Goal: Task Accomplishment & Management: Manage account settings

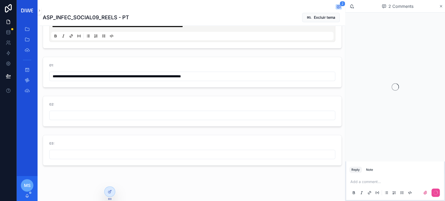
scroll to position [226, 0]
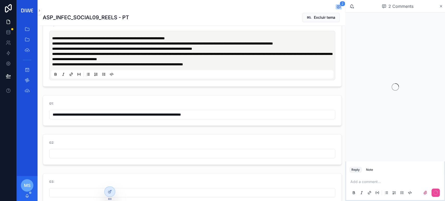
drag, startPoint x: 75, startPoint y: 125, endPoint x: 271, endPoint y: 121, distance: 196.4
click at [271, 118] on input "**********" at bounding box center [193, 114] width 286 height 7
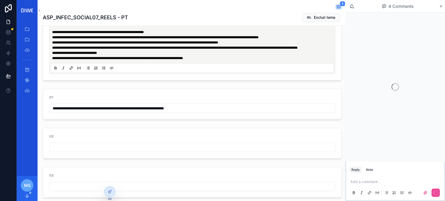
scroll to position [236, 0]
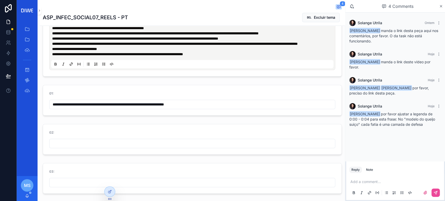
click at [218, 108] on input "**********" at bounding box center [193, 104] width 286 height 7
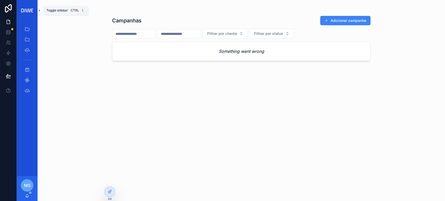
click at [38, 9] on icon "scrollable content" at bounding box center [40, 11] width 4 height 4
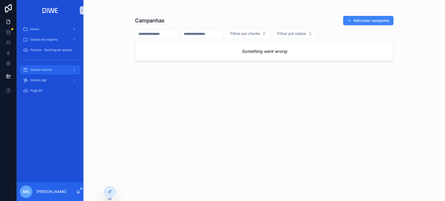
click at [55, 73] on div "Gestão interna" at bounding box center [50, 70] width 54 height 8
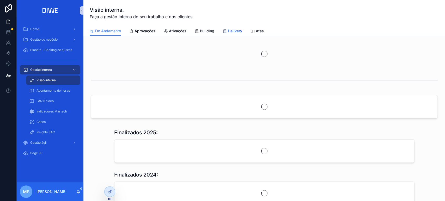
click at [240, 28] on link "Delivery" at bounding box center [233, 31] width 20 height 10
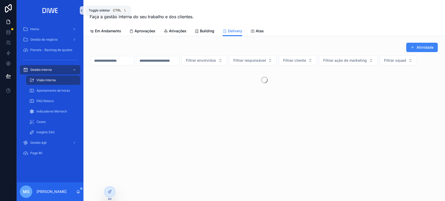
click at [80, 11] on icon "scrollable content" at bounding box center [82, 11] width 4 height 4
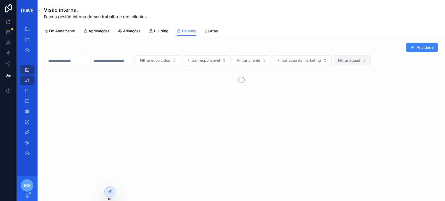
click at [371, 56] on button "Filtrar squad" at bounding box center [352, 61] width 37 height 10
click at [363, 115] on div "Coral" at bounding box center [378, 115] width 63 height 8
click at [372, 33] on div "Em Andamento Aprovações Ativações Building Delivery Atas" at bounding box center [241, 31] width 395 height 10
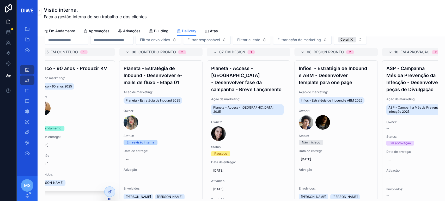
scroll to position [0, 317]
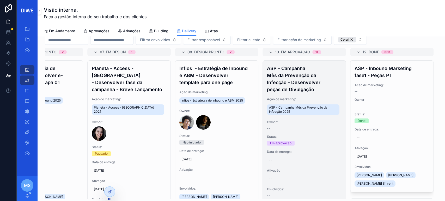
click at [306, 94] on div "ASP - Campanha Mês da Prevenção da Infecção - Desenvolver peças de Divulgação A…" at bounding box center [304, 131] width 83 height 141
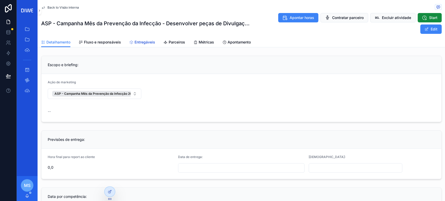
click at [144, 45] on link "Entregáveis" at bounding box center [142, 43] width 26 height 10
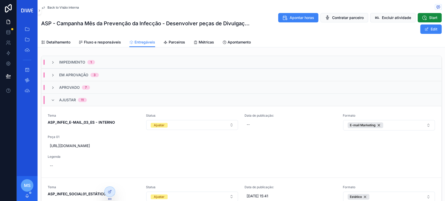
click at [102, 102] on div "Ajustar 11" at bounding box center [241, 100] width 400 height 13
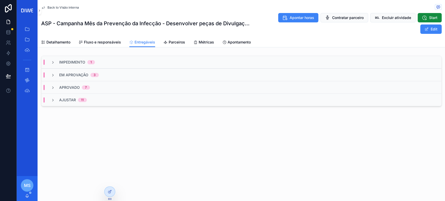
click at [99, 87] on div "Aprovado 7" at bounding box center [241, 87] width 400 height 13
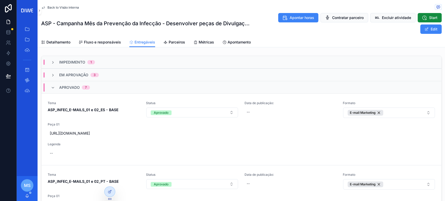
click at [99, 87] on div "Aprovado 7" at bounding box center [241, 87] width 400 height 13
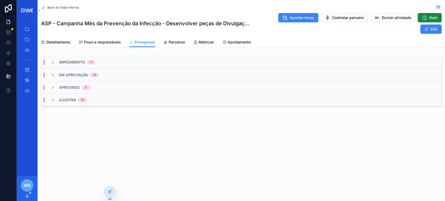
click at [106, 73] on div "Em Aprovação 3" at bounding box center [241, 75] width 400 height 13
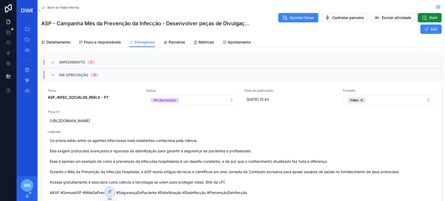
click at [106, 73] on div "Em Aprovação 3" at bounding box center [241, 75] width 400 height 13
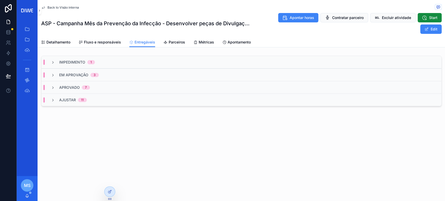
click at [122, 74] on div "Em Aprovação 3" at bounding box center [241, 75] width 400 height 13
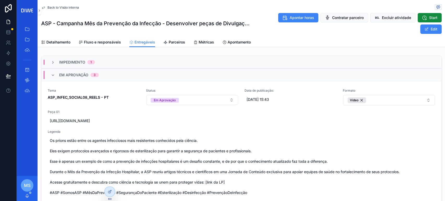
click at [122, 74] on div "Em Aprovação 3" at bounding box center [241, 75] width 400 height 13
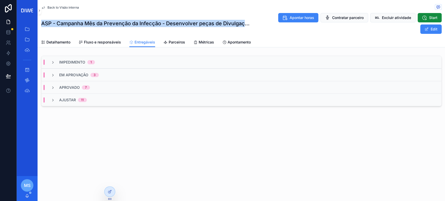
drag, startPoint x: 43, startPoint y: 25, endPoint x: 228, endPoint y: 57, distance: 187.6
click at [245, 27] on div "Back to Visão interna ASP - Campanha Mês da Prevenção da Infecção - Desenvolver…" at bounding box center [242, 23] width 408 height 47
copy h1 "ASP - Campanha Mês da Prevenção da Infecção - Desenvolver peças de Divulgaç"
click at [106, 40] on span "Fluxo e responsáveis" at bounding box center [102, 42] width 37 height 5
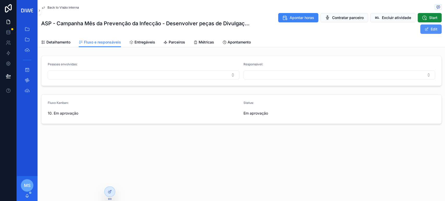
click at [438, 29] on button "Edit" at bounding box center [430, 29] width 21 height 9
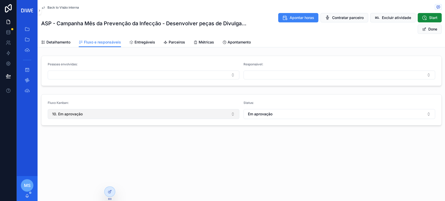
click at [86, 114] on button "10. Em aprovação" at bounding box center [144, 114] width 192 height 10
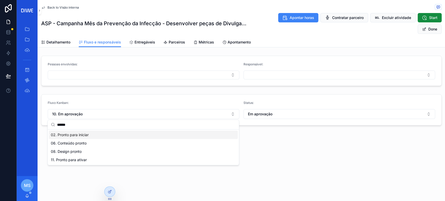
type input "******"
click at [86, 135] on span "02. Pronto para iniciar" at bounding box center [70, 134] width 38 height 5
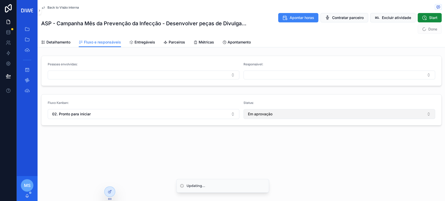
click at [280, 116] on button "Em aprovação" at bounding box center [340, 114] width 192 height 10
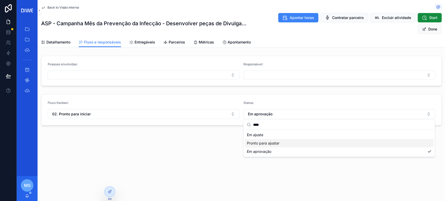
type input "****"
click at [267, 144] on span "Pronto para ajustar" at bounding box center [263, 143] width 33 height 5
click at [435, 31] on button "Done" at bounding box center [430, 29] width 24 height 9
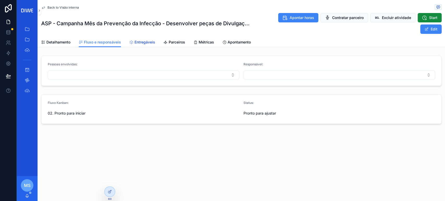
click at [142, 42] on span "Entregáveis" at bounding box center [145, 42] width 21 height 5
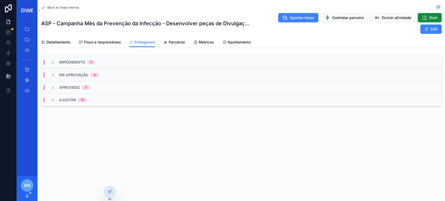
click at [102, 87] on div "Aprovado 7" at bounding box center [241, 87] width 400 height 13
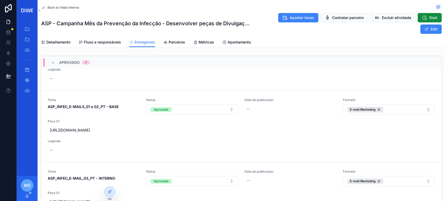
scroll to position [52, 0]
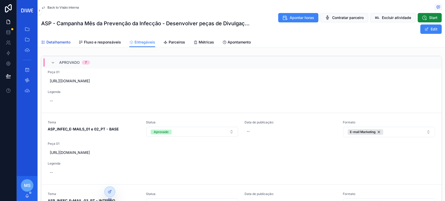
click at [58, 43] on span "Detalhamento" at bounding box center [58, 42] width 24 height 5
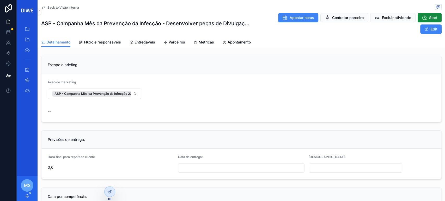
click at [71, 8] on span "Back to Visão interna" at bounding box center [63, 7] width 32 height 4
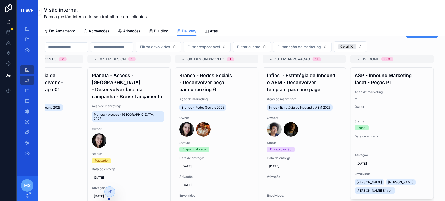
drag, startPoint x: 343, startPoint y: 70, endPoint x: 343, endPoint y: 75, distance: 4.2
click at [343, 75] on div "01. Backlog 16 Infios - Redes Sociais - Produzir a volumetria do calendário de …" at bounding box center [241, 130] width 393 height 151
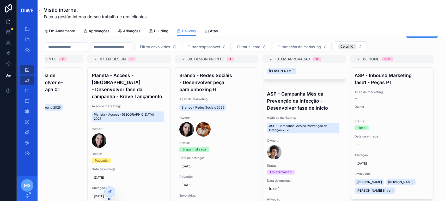
scroll to position [318, 0]
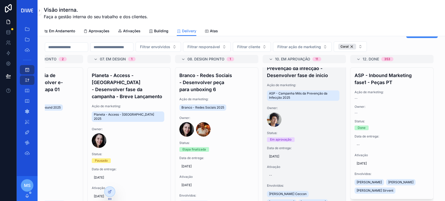
click at [312, 79] on h4 "ASP - Campanha Mês da Prevenção da Infecção - Desenvolver fase de inicio" at bounding box center [304, 68] width 75 height 21
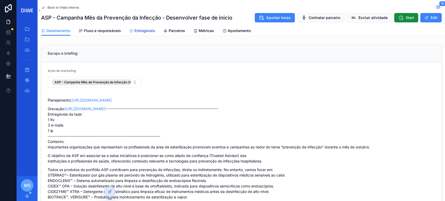
click at [150, 29] on span "Entregáveis" at bounding box center [145, 30] width 21 height 5
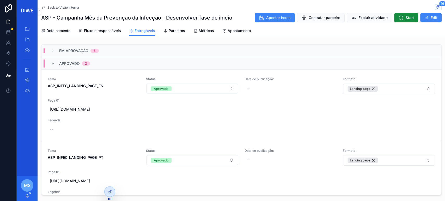
click at [96, 62] on div "Aprovado 2" at bounding box center [241, 63] width 400 height 13
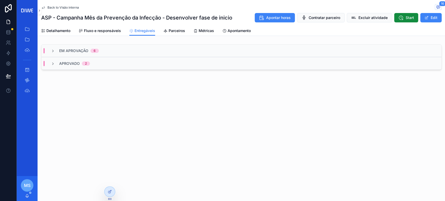
click at [104, 53] on div "Em Aprovação 6" at bounding box center [241, 51] width 400 height 13
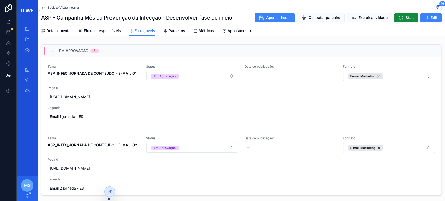
click at [109, 50] on div "Em Aprovação 6" at bounding box center [241, 51] width 400 height 13
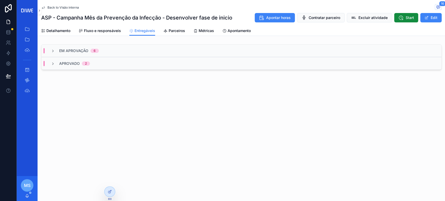
click at [71, 9] on span "Back to Visão interna" at bounding box center [63, 7] width 32 height 4
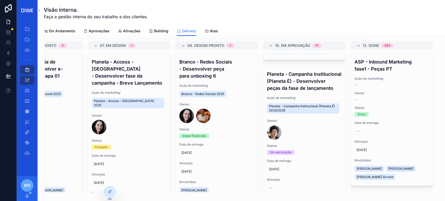
scroll to position [477, 0]
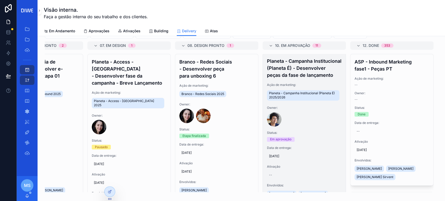
click at [299, 79] on h4 "Planeta - Campanha Institucional (Planeta É) - Desenvolver peças da fase de lan…" at bounding box center [304, 68] width 75 height 21
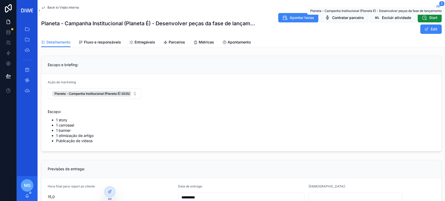
drag, startPoint x: 433, startPoint y: 15, endPoint x: 434, endPoint y: 9, distance: 5.6
click at [434, 9] on span "Planeta - Campanha Institucional (Planeta É) - Desenvolver peças da fase de lan…" at bounding box center [375, 11] width 131 height 4
click at [435, 4] on span "scrollable content" at bounding box center [438, 7] width 7 height 6
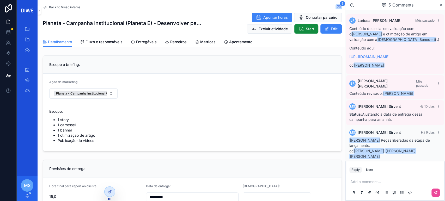
scroll to position [40, 0]
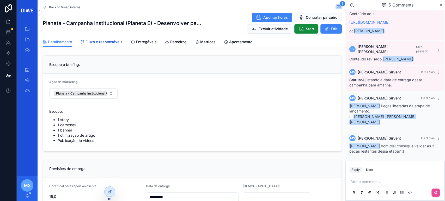
click at [110, 42] on span "Fluxo e responsáveis" at bounding box center [104, 41] width 37 height 5
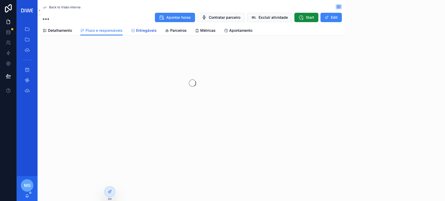
click at [142, 32] on span "Entregáveis" at bounding box center [146, 30] width 21 height 5
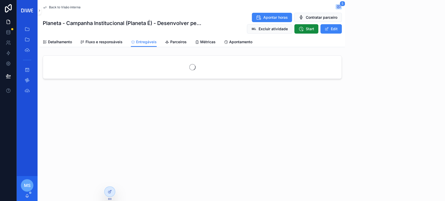
scroll to position [40, 0]
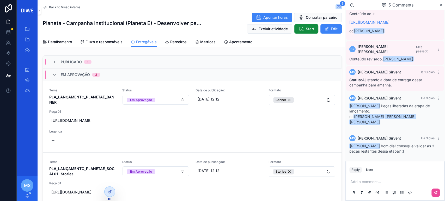
click at [122, 70] on div "Em Aprovação 3" at bounding box center [192, 74] width 299 height 13
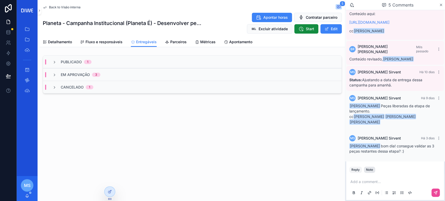
click at [372, 171] on div "Note" at bounding box center [369, 170] width 7 height 4
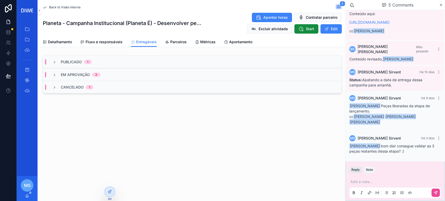
click at [356, 169] on button "Reply" at bounding box center [355, 170] width 13 height 6
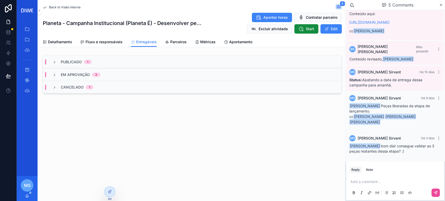
click at [362, 181] on p "scrollable content" at bounding box center [396, 181] width 92 height 5
click at [380, 174] on span "murilo@construtoraplaneta.com.br" at bounding box center [390, 173] width 63 height 5
click at [434, 197] on div "scrollable content" at bounding box center [395, 193] width 92 height 10
click at [435, 197] on button "scrollable content" at bounding box center [436, 193] width 8 height 8
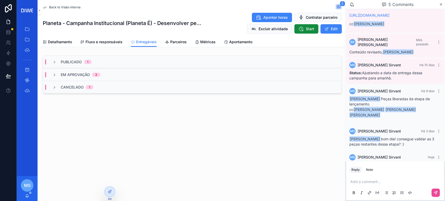
click at [77, 5] on span "Back to Visão interna" at bounding box center [65, 7] width 32 height 4
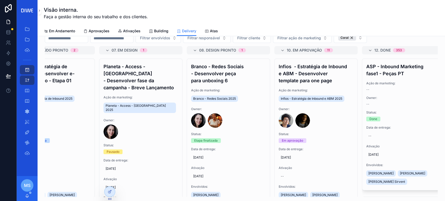
scroll to position [0, 317]
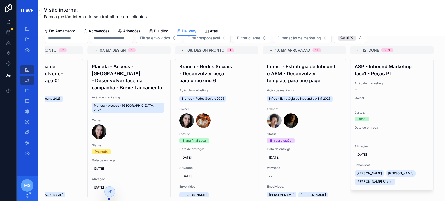
click at [445, 195] on div "Visão interna. Faça a gestão interna do seu trabalho e dos clientes. Delivery E…" at bounding box center [242, 100] width 408 height 201
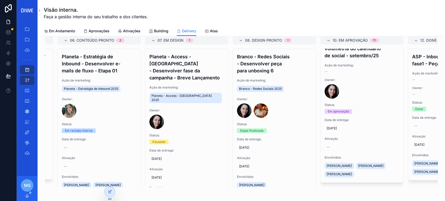
scroll to position [0, 252]
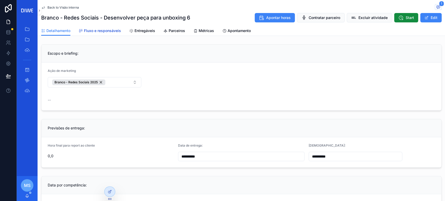
click at [107, 32] on span "Fluxo e responsáveis" at bounding box center [102, 30] width 37 height 5
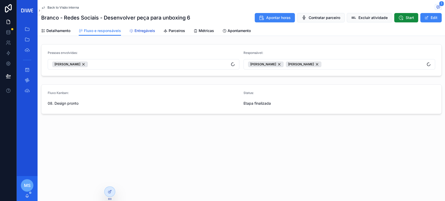
click at [141, 33] on span "Entregáveis" at bounding box center [145, 30] width 21 height 5
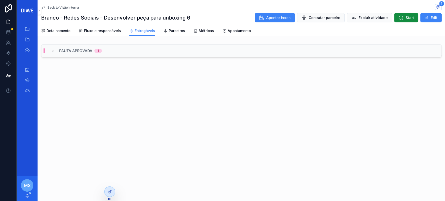
click at [303, 52] on div "Pauta Aprovada 1" at bounding box center [241, 51] width 400 height 13
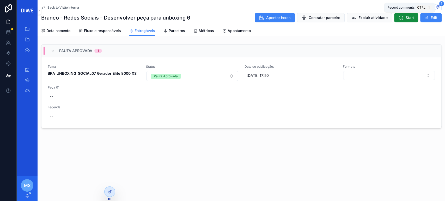
click at [439, 7] on icon "scrollable content" at bounding box center [438, 7] width 4 height 4
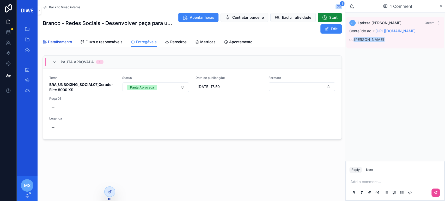
click at [57, 41] on span "Detalhamento" at bounding box center [60, 41] width 24 height 5
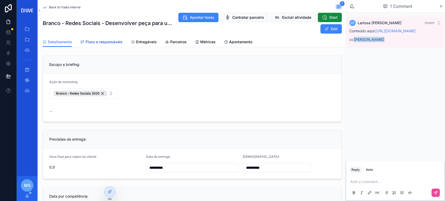
click at [99, 40] on span "Fluxo e responsáveis" at bounding box center [104, 41] width 37 height 5
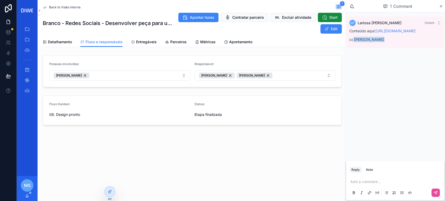
click at [371, 181] on p "scrollable content" at bounding box center [396, 181] width 92 height 5
click at [373, 169] on button "Note" at bounding box center [369, 170] width 11 height 6
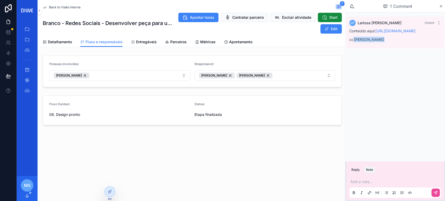
click at [379, 181] on p "scrollable content" at bounding box center [396, 181] width 92 height 5
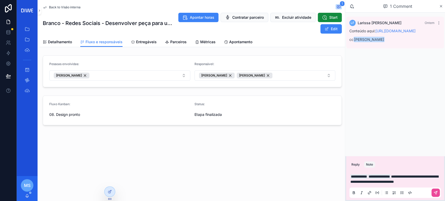
click at [437, 187] on div "**********" at bounding box center [395, 184] width 92 height 27
click at [438, 190] on button "scrollable content" at bounding box center [436, 193] width 8 height 8
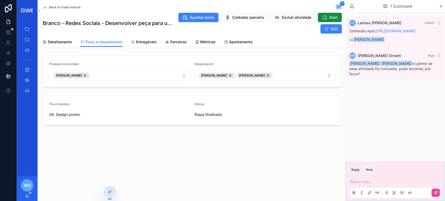
click at [65, 8] on span "Back to Visão interna" at bounding box center [65, 7] width 32 height 4
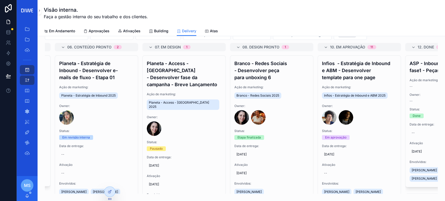
scroll to position [0, 257]
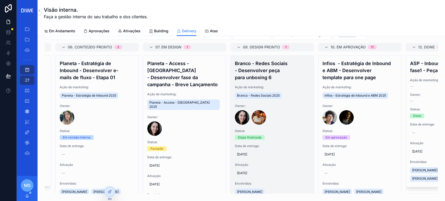
click at [281, 68] on h4 "Branco - Redes Sociais - Desenvolver peça para unboxing 6" at bounding box center [272, 70] width 75 height 21
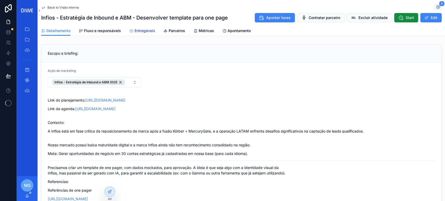
click at [147, 26] on link "Entregáveis" at bounding box center [142, 31] width 26 height 10
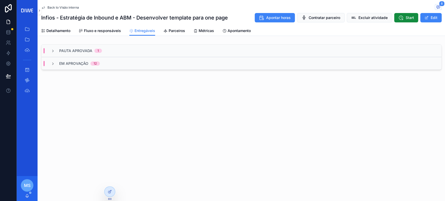
click at [115, 52] on div "Pauta Aprovada 1" at bounding box center [241, 51] width 400 height 13
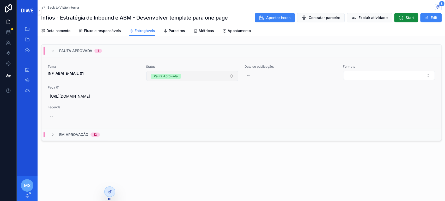
click at [216, 76] on button "Pauta Aprovada" at bounding box center [192, 76] width 92 height 10
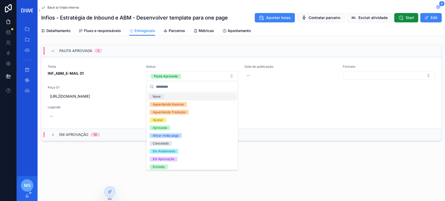
type input "*"
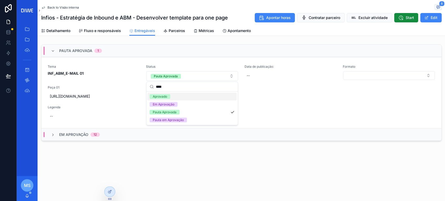
type input "****"
click at [176, 95] on div "Aprovado" at bounding box center [192, 97] width 89 height 8
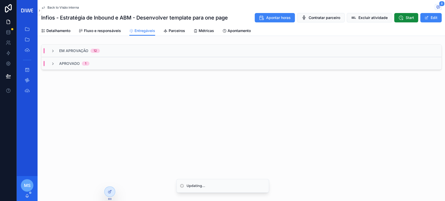
click at [125, 52] on div "Em Aprovação 12" at bounding box center [241, 51] width 400 height 13
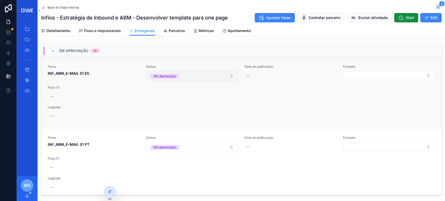
click at [197, 77] on button "Em Aprovação" at bounding box center [192, 76] width 92 height 10
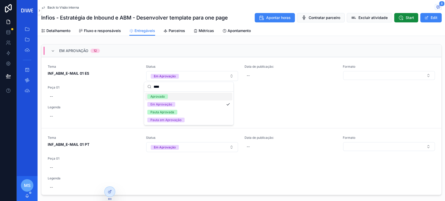
type input "****"
click at [182, 95] on div "Aprovado" at bounding box center [188, 97] width 87 height 8
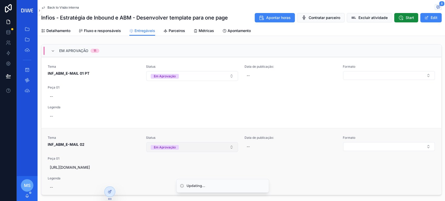
click at [188, 147] on button "Em Aprovação" at bounding box center [192, 147] width 92 height 10
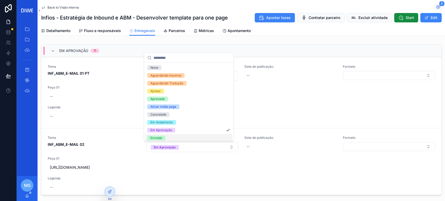
click at [187, 41] on div "Back to Visão interna 8 Infios - Estratégia de Inbound e ABM - Desenvolver temp…" at bounding box center [242, 116] width 408 height 233
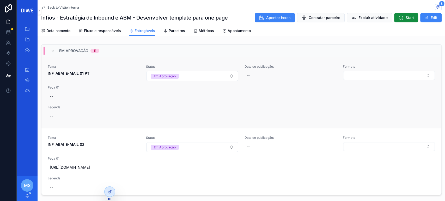
click at [180, 71] on form "Em Aprovação" at bounding box center [192, 76] width 92 height 10
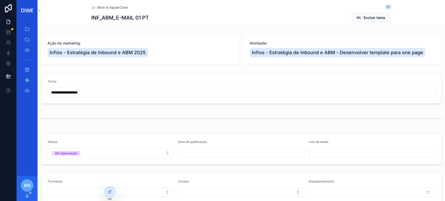
click at [120, 4] on div "Back to Squad Coral" at bounding box center [241, 7] width 300 height 7
click at [122, 6] on span "Back to Squad Coral" at bounding box center [113, 7] width 30 height 4
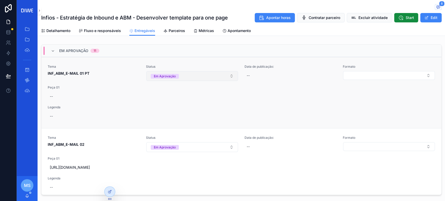
click at [188, 75] on button "Em Aprovação" at bounding box center [192, 76] width 92 height 10
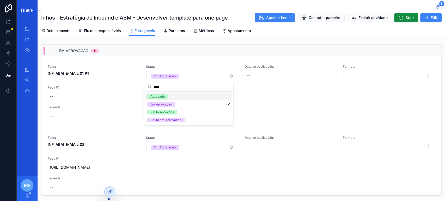
type input "****"
click at [186, 96] on div "Aprovado" at bounding box center [188, 97] width 87 height 8
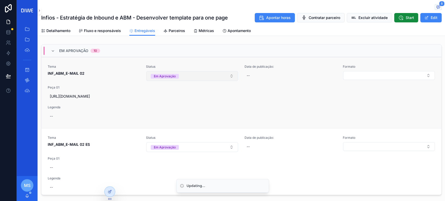
click at [190, 77] on button "Em Aprovação" at bounding box center [192, 76] width 92 height 10
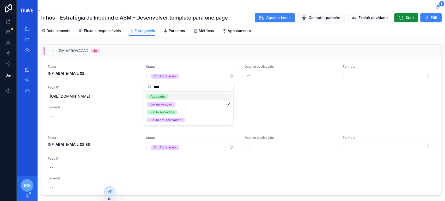
type input "****"
click at [178, 97] on div "Aprovado" at bounding box center [188, 97] width 87 height 8
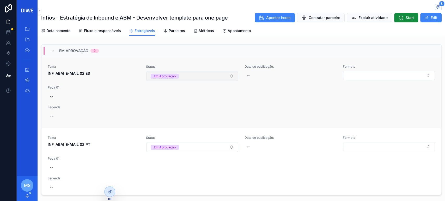
click at [189, 75] on button "Em Aprovação" at bounding box center [192, 76] width 92 height 10
type input "****"
click at [196, 73] on button "Em Aprovação" at bounding box center [192, 76] width 92 height 10
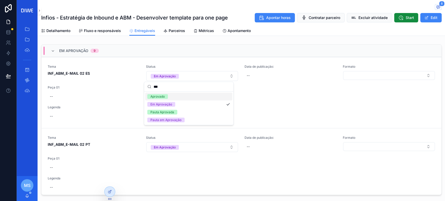
type input "***"
click at [178, 96] on div "Aprovado" at bounding box center [188, 97] width 87 height 8
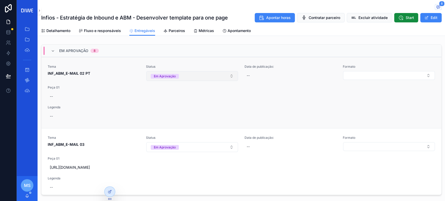
click at [184, 73] on button "Em Aprovação" at bounding box center [192, 76] width 92 height 10
click at [184, 74] on button "Em Aprovação" at bounding box center [192, 76] width 92 height 10
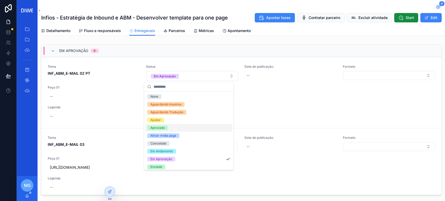
click at [172, 127] on div "Aprovado" at bounding box center [188, 128] width 87 height 8
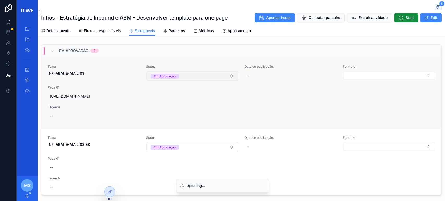
click at [186, 79] on button "Em Aprovação" at bounding box center [192, 76] width 92 height 10
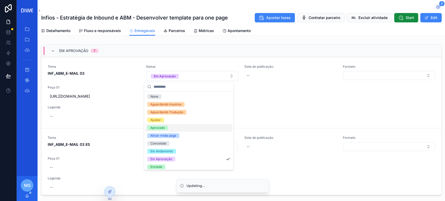
click at [178, 129] on div "Aprovado" at bounding box center [188, 128] width 87 height 8
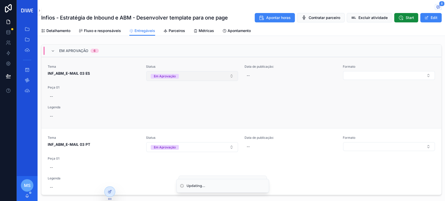
click at [197, 80] on button "Em Aprovação" at bounding box center [192, 76] width 92 height 10
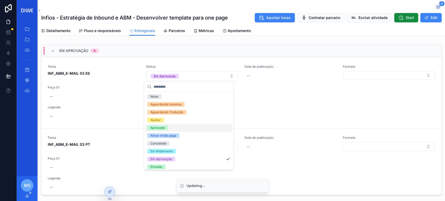
click at [179, 126] on div "Aprovado" at bounding box center [188, 128] width 87 height 8
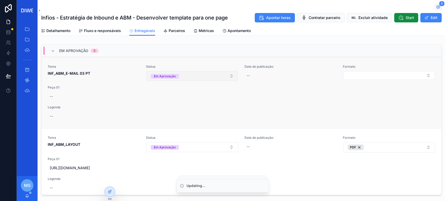
click at [187, 74] on button "Em Aprovação" at bounding box center [192, 76] width 92 height 10
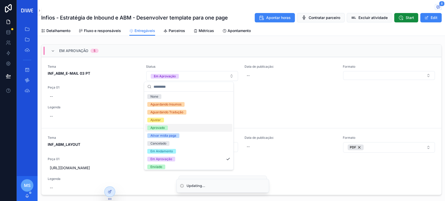
click at [171, 128] on div "Aprovado" at bounding box center [188, 128] width 87 height 8
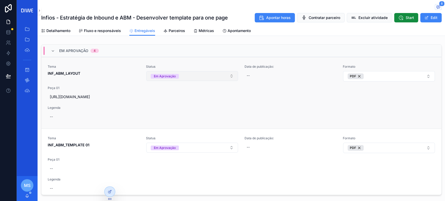
click at [195, 75] on button "Em Aprovação" at bounding box center [192, 76] width 92 height 10
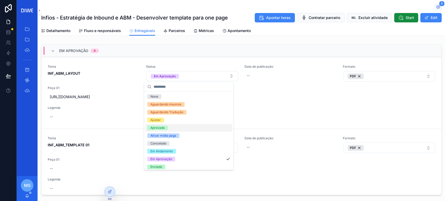
click at [176, 126] on div "Aprovado" at bounding box center [188, 128] width 87 height 8
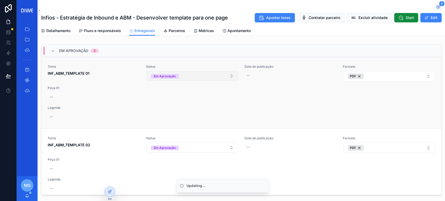
click at [205, 73] on button "Em Aprovação" at bounding box center [192, 76] width 92 height 10
click at [200, 72] on button "Em Aprovação" at bounding box center [192, 76] width 92 height 10
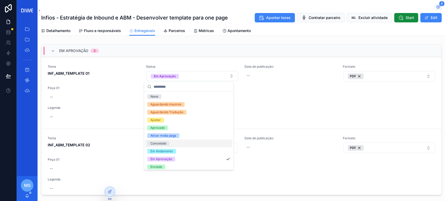
click at [175, 142] on div "Cancelado" at bounding box center [188, 144] width 87 height 8
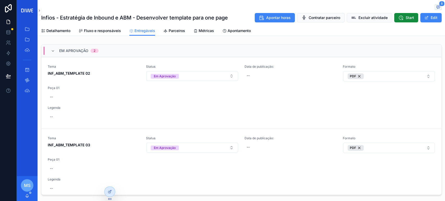
click at [145, 50] on div "Em Aprovação 2" at bounding box center [241, 51] width 400 height 13
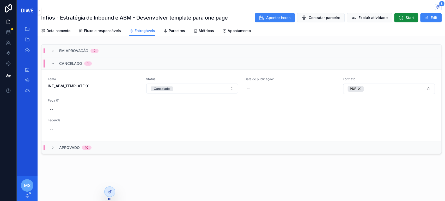
click at [117, 64] on div "Cancelado 1" at bounding box center [241, 63] width 400 height 13
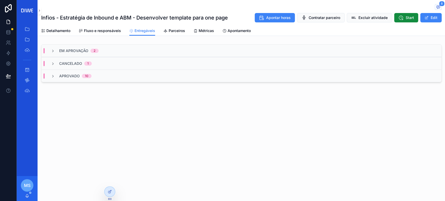
click at [108, 80] on div "Aprovado 10" at bounding box center [241, 76] width 400 height 13
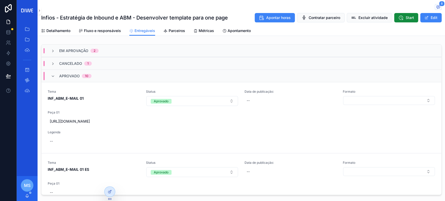
click at [109, 75] on div "Aprovado 10" at bounding box center [241, 76] width 400 height 13
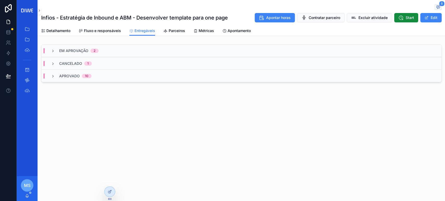
click at [110, 50] on div "Em Aprovação 2" at bounding box center [241, 51] width 400 height 13
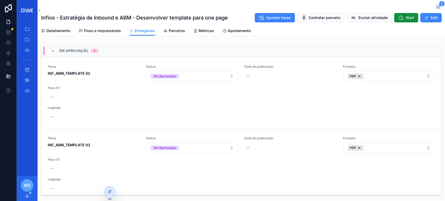
drag, startPoint x: 438, startPoint y: 96, endPoint x: 436, endPoint y: 120, distance: 23.8
click at [438, 120] on div "Em Aprovação 2 Tema INF_ABM_TEMPLATE 02 Status Em Aprovação Data de publicação:…" at bounding box center [242, 120] width 408 height 157
click at [195, 75] on button "Em Aprovação" at bounding box center [192, 76] width 92 height 10
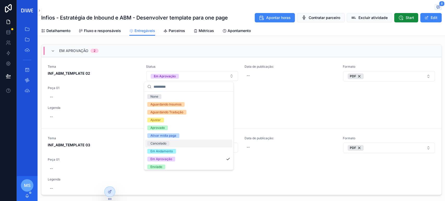
click at [172, 142] on div "Cancelado" at bounding box center [188, 144] width 87 height 8
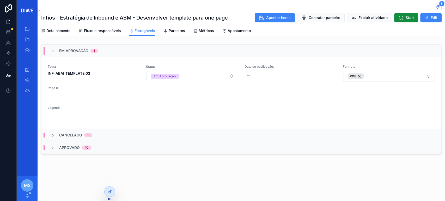
click at [440, 10] on span "scrollable content" at bounding box center [438, 7] width 7 height 6
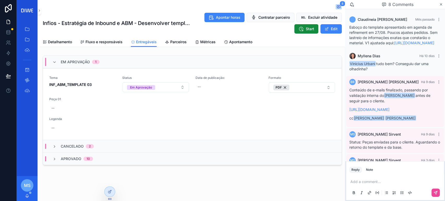
scroll to position [301, 0]
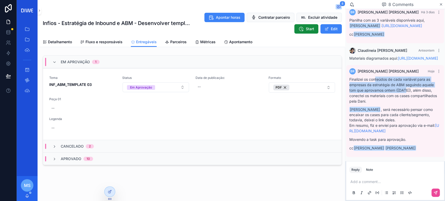
drag, startPoint x: 375, startPoint y: 68, endPoint x: 406, endPoint y: 79, distance: 32.3
click at [406, 79] on p "Finalizei os conteúdos de cada variável para as empresas da estratégia de ABM s…" at bounding box center [395, 90] width 92 height 27
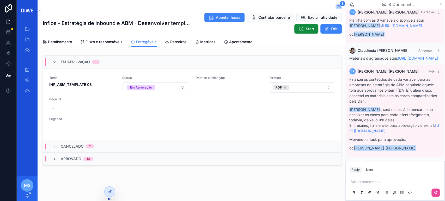
click at [437, 69] on icon "scrollable content" at bounding box center [439, 71] width 4 height 4
click at [414, 90] on p "Finalizei os conteúdos de cada variável para as empresas da estratégia de ABM s…" at bounding box center [395, 90] width 92 height 27
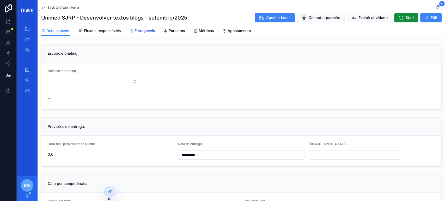
click at [149, 34] on link "Entregáveis" at bounding box center [142, 31] width 26 height 10
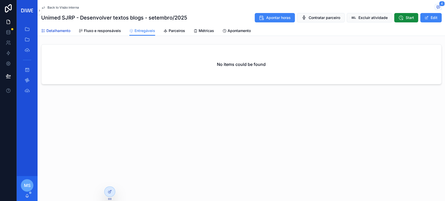
click at [51, 30] on span "Detalhamento" at bounding box center [58, 30] width 24 height 5
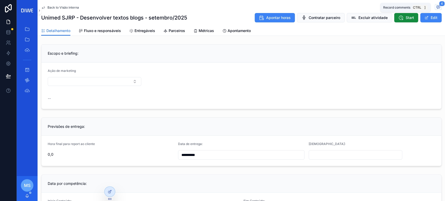
click at [435, 8] on span "scrollable content" at bounding box center [438, 7] width 7 height 6
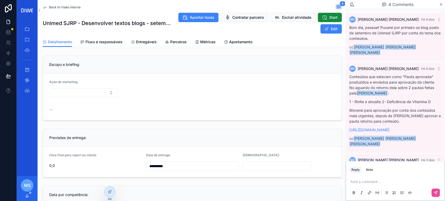
scroll to position [100, 0]
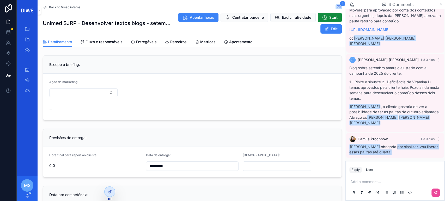
drag, startPoint x: 397, startPoint y: 146, endPoint x: 415, endPoint y: 152, distance: 19.6
click at [415, 152] on div "Bruno Rodrigues obrigada por sinalizar, vou liberar essas pautas até quarta." at bounding box center [395, 149] width 92 height 10
click at [415, 151] on div "Bruno Rodrigues obrigada por sinalizar, vou liberar essas pautas até quarta." at bounding box center [395, 149] width 92 height 10
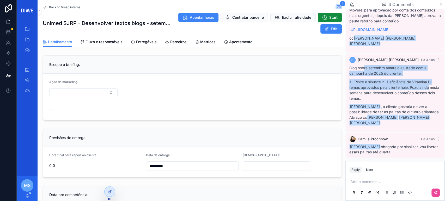
drag, startPoint x: 365, startPoint y: 62, endPoint x: 439, endPoint y: 84, distance: 77.1
click at [439, 84] on div "BR Bruno Rodrigues Há 3 dias Blog sobre setembro amarelo ajustado com a campanh…" at bounding box center [395, 93] width 98 height 78
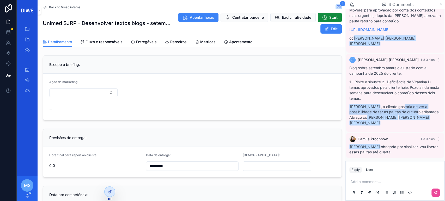
drag, startPoint x: 405, startPoint y: 100, endPoint x: 419, endPoint y: 106, distance: 15.3
click at [419, 106] on div "Blog sobre setembro amarelo ajustado com a campanha de 2025 do cliente. 1 - Rin…" at bounding box center [395, 95] width 92 height 60
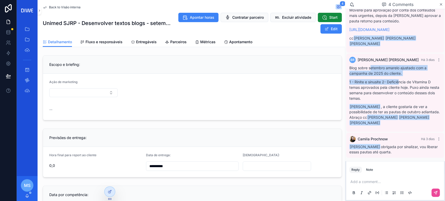
drag, startPoint x: 371, startPoint y: 63, endPoint x: 399, endPoint y: 71, distance: 28.7
click at [399, 71] on div "Blog sobre setembro amarelo ajustado com a campanha de 2025 do cliente. 1 - Rin…" at bounding box center [395, 95] width 92 height 60
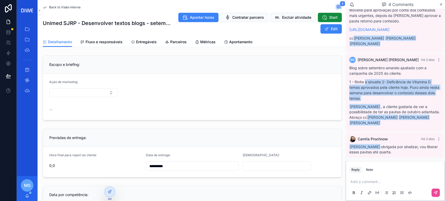
drag, startPoint x: 365, startPoint y: 79, endPoint x: 404, endPoint y: 91, distance: 40.6
click at [404, 91] on p "1 - Rinite e sinusite 2- Deficiência de Vitamina D temas aprovados pela cliente…" at bounding box center [395, 90] width 92 height 22
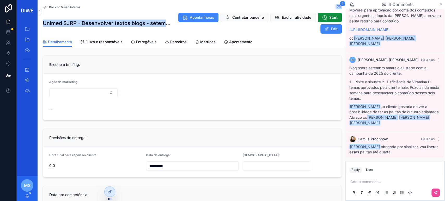
drag, startPoint x: 44, startPoint y: 23, endPoint x: 165, endPoint y: 25, distance: 121.0
click at [165, 25] on h1 "Unimed SJRP - Desenvolver textos blogs - setembro/2025" at bounding box center [107, 23] width 129 height 7
copy h1 "Unimed SJRP - Desenvolver textos blogs - setem"
drag, startPoint x: 148, startPoint y: 39, endPoint x: 153, endPoint y: 43, distance: 5.6
click at [148, 40] on span "Entregáveis" at bounding box center [146, 41] width 21 height 5
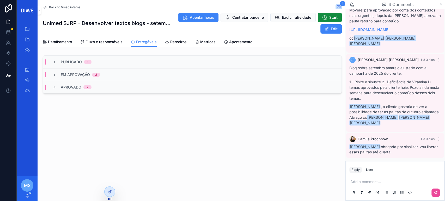
click at [117, 73] on div "Em Aprovação 2" at bounding box center [192, 74] width 299 height 13
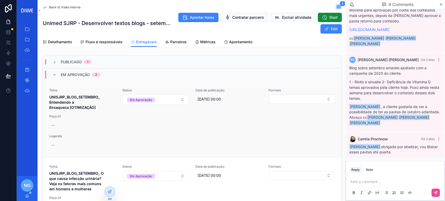
click at [102, 95] on span "UNISJRP_BLOG_SETEMBRO_ Entendendo a Enxaqueca [OTIMIZAÇÃO]" at bounding box center [82, 103] width 67 height 16
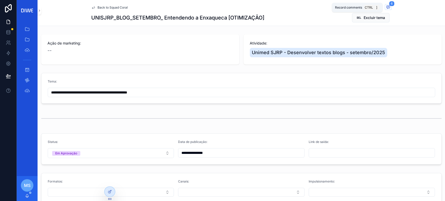
click at [388, 8] on span "scrollable content" at bounding box center [388, 7] width 7 height 6
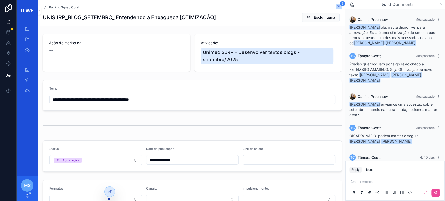
scroll to position [111, 0]
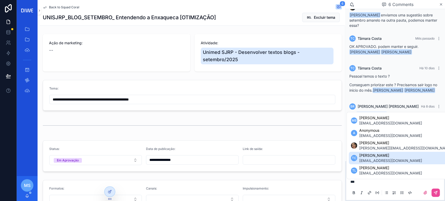
click at [387, 159] on span "ttasca@unimedriopreto.com.br" at bounding box center [390, 160] width 63 height 5
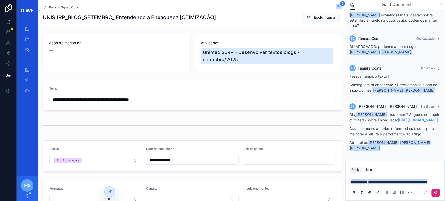
click at [434, 191] on icon "scrollable content" at bounding box center [436, 193] width 4 height 4
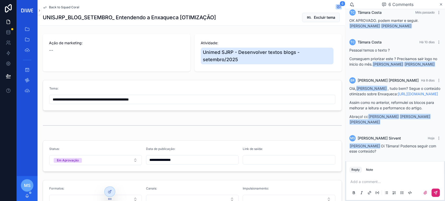
scroll to position [137, 0]
click at [75, 8] on span "Back to Squad Coral" at bounding box center [64, 7] width 30 height 4
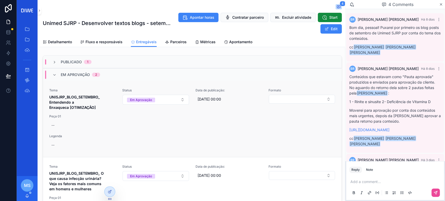
scroll to position [100, 0]
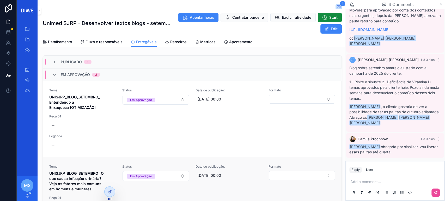
click at [105, 169] on div "Tema UNISJRP_BLOG_SETEMBRO_ O que causa infecção urinária? Veja os fatores mais…" at bounding box center [82, 178] width 67 height 27
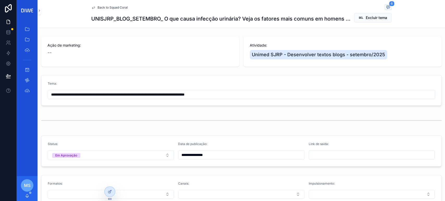
click at [391, 7] on div "Back to Squad Coral 6 UNISJRP_BLOG_SETEMBRO_ O que causa infecção urinária? Vej…" at bounding box center [242, 14] width 408 height 28
click at [386, 4] on span "scrollable content" at bounding box center [388, 7] width 7 height 6
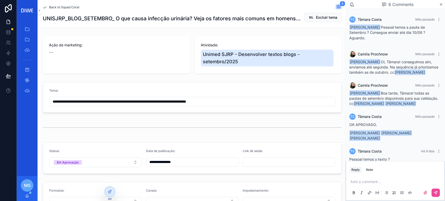
scroll to position [80, 0]
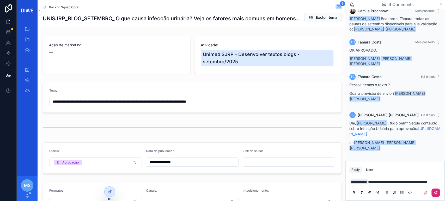
click at [436, 192] on icon "scrollable content" at bounding box center [435, 192] width 3 height 3
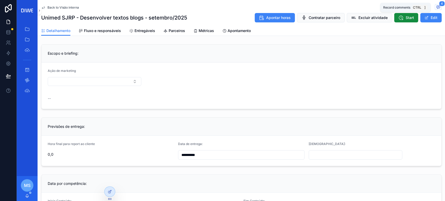
click at [436, 8] on icon "scrollable content" at bounding box center [438, 7] width 4 height 4
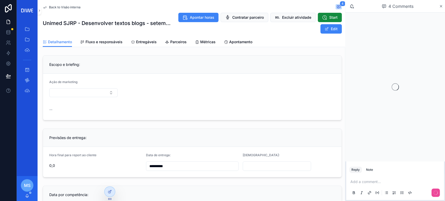
click at [363, 179] on div "Add a comment..." at bounding box center [395, 187] width 92 height 22
click at [366, 182] on p "scrollable content" at bounding box center [396, 181] width 92 height 5
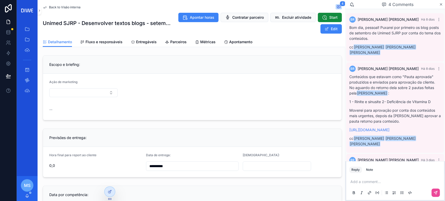
scroll to position [100, 0]
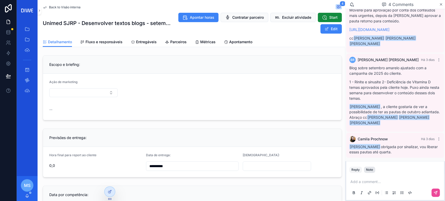
click at [367, 167] on button "Note" at bounding box center [369, 170] width 11 height 6
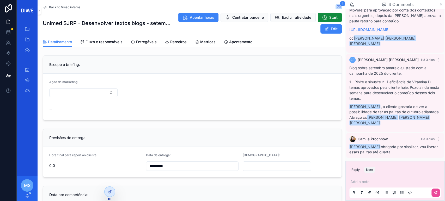
click at [388, 185] on div "Add a note..." at bounding box center [395, 187] width 92 height 22
click at [384, 182] on p "scrollable content" at bounding box center [396, 181] width 92 height 5
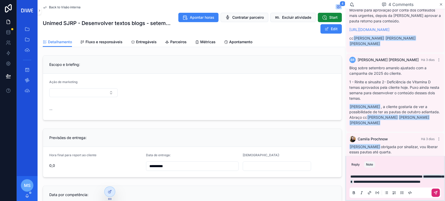
click at [438, 193] on icon "scrollable content" at bounding box center [436, 193] width 4 height 4
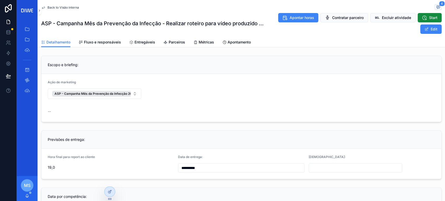
click at [435, 8] on span "scrollable content" at bounding box center [438, 7] width 7 height 6
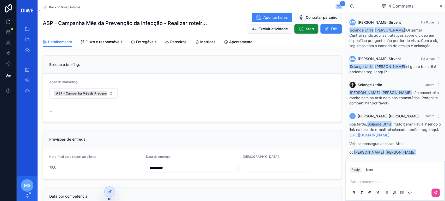
scroll to position [19, 0]
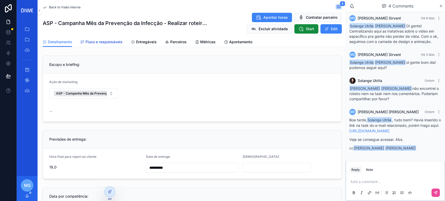
click at [100, 37] on div "Back to Visão interna 4 ASP - Campanha Mês da Prevenção da Infecção - Realizar …" at bounding box center [192, 23] width 305 height 47
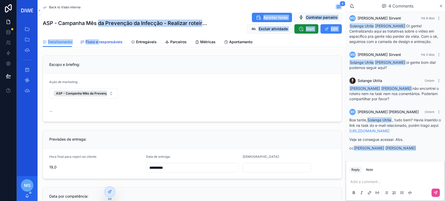
click at [99, 42] on span "Fluxo e responsáveis" at bounding box center [104, 41] width 37 height 5
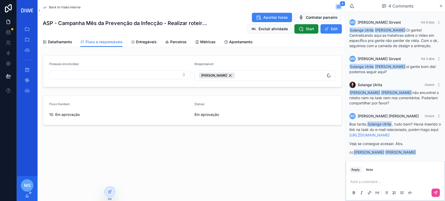
scroll to position [19, 0]
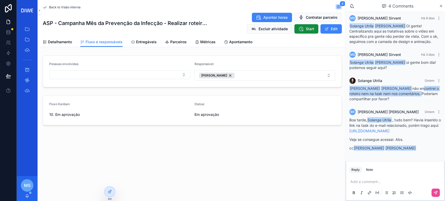
drag, startPoint x: 422, startPoint y: 83, endPoint x: 425, endPoint y: 87, distance: 4.9
click at [425, 87] on div "[PERSON_NAME] Sirvent [PERSON_NAME] não encontrei o roteiro nem na task nem nos…" at bounding box center [395, 94] width 92 height 16
click at [147, 43] on span "Entregáveis" at bounding box center [146, 41] width 21 height 5
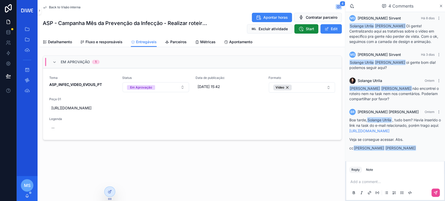
click at [371, 180] on p "scrollable content" at bounding box center [396, 181] width 92 height 5
click at [382, 183] on p "scrollable content" at bounding box center [396, 181] width 92 height 5
click at [410, 193] on icon "scrollable content" at bounding box center [410, 193] width 1 height 3
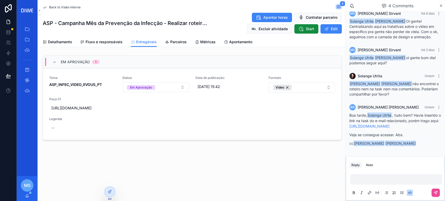
click at [405, 183] on code "scrollable content" at bounding box center [396, 180] width 92 height 10
click at [369, 166] on div "Note" at bounding box center [369, 165] width 7 height 4
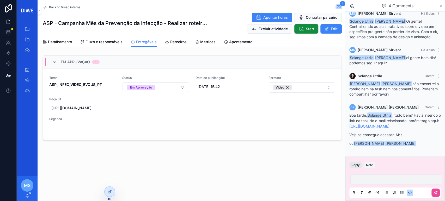
click at [355, 168] on button "Reply" at bounding box center [355, 165] width 13 height 6
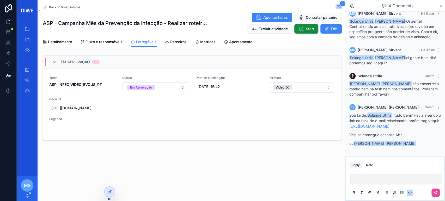
click at [393, 185] on div "scrollable content" at bounding box center [395, 185] width 92 height 27
click at [406, 193] on div "scrollable content" at bounding box center [381, 193] width 63 height 6
click at [410, 193] on icon "scrollable content" at bounding box center [410, 193] width 1 height 3
click at [377, 187] on div "scrollable content" at bounding box center [395, 185] width 92 height 27
click at [324, 168] on div "Back to Visão interna 4 ASP - Campanha Mês da Prevenção da Infecção - Realizar …" at bounding box center [192, 89] width 305 height 178
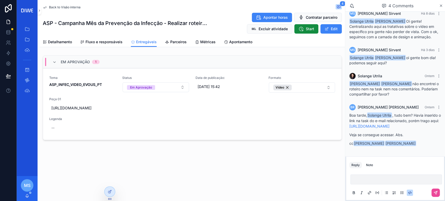
scroll to position [23, 0]
click at [409, 193] on icon "scrollable content" at bounding box center [408, 192] width 1 height 1
click at [381, 173] on div "scrollable content" at bounding box center [395, 185] width 92 height 27
click at [368, 179] on code "scrollable content" at bounding box center [396, 180] width 92 height 10
click at [353, 193] on icon "scrollable content" at bounding box center [354, 193] width 4 height 4
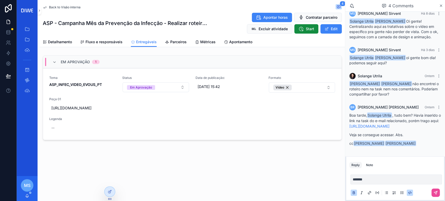
click at [365, 190] on div "scrollable content" at bounding box center [381, 193] width 63 height 6
click at [367, 192] on icon "scrollable content" at bounding box center [369, 193] width 4 height 4
click at [374, 194] on button "scrollable content" at bounding box center [377, 193] width 6 height 6
click at [379, 193] on button "scrollable content" at bounding box center [377, 193] width 6 height 6
click at [410, 193] on icon "scrollable content" at bounding box center [410, 193] width 4 height 4
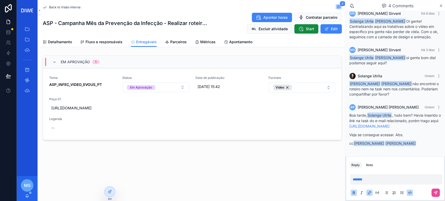
click at [410, 193] on icon "scrollable content" at bounding box center [410, 193] width 4 height 4
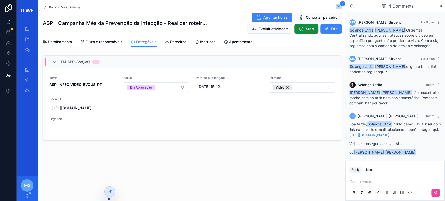
scroll to position [19, 0]
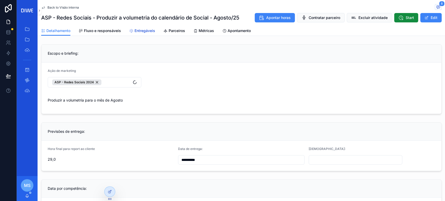
click at [146, 31] on span "Entregáveis" at bounding box center [145, 30] width 21 height 5
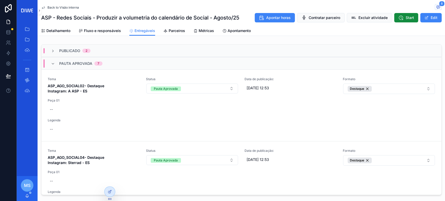
click at [115, 62] on div "Pauta Aprovada 7" at bounding box center [241, 63] width 400 height 13
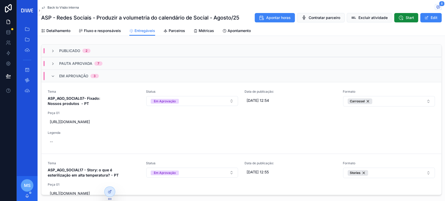
click at [113, 73] on div "Em Aprovação 3" at bounding box center [241, 76] width 400 height 13
click at [113, 80] on div "Em Aprovação 3" at bounding box center [241, 76] width 400 height 13
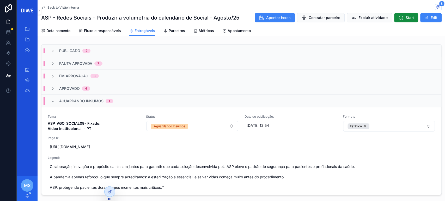
click at [118, 99] on div "Aguardando Insumos 1" at bounding box center [82, 101] width 75 height 8
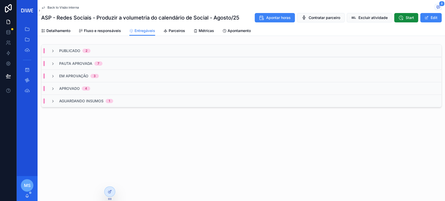
click at [111, 51] on div "Publicado 2" at bounding box center [241, 51] width 400 height 13
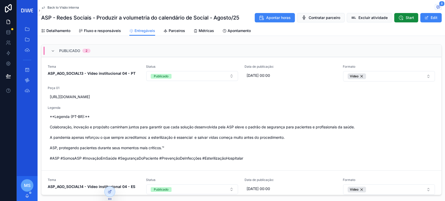
click at [116, 52] on div "Publicado 2" at bounding box center [241, 51] width 400 height 13
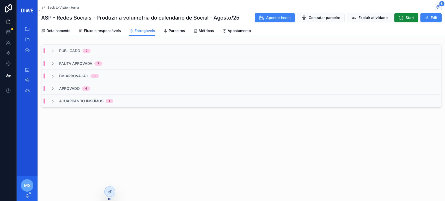
click at [123, 66] on div "Pauta Aprovada 7" at bounding box center [241, 63] width 400 height 13
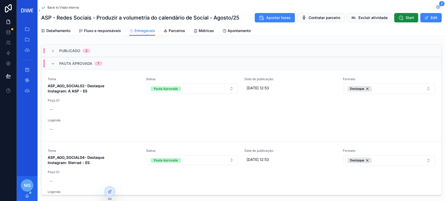
click at [123, 64] on div "Pauta Aprovada 7" at bounding box center [241, 63] width 400 height 13
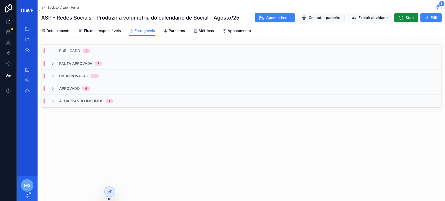
click at [125, 59] on div "Pauta Aprovada 7" at bounding box center [241, 63] width 400 height 13
click at [124, 60] on div "Pauta Aprovada 7" at bounding box center [241, 63] width 400 height 13
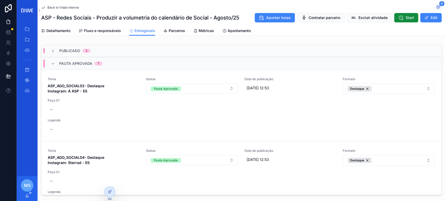
click at [123, 61] on div "Pauta Aprovada 7" at bounding box center [241, 63] width 400 height 13
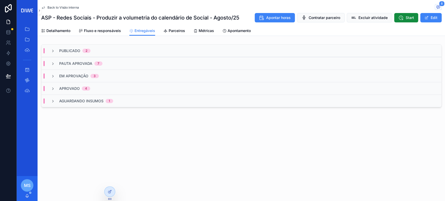
click at [122, 61] on div "Pauta Aprovada 7" at bounding box center [241, 63] width 400 height 13
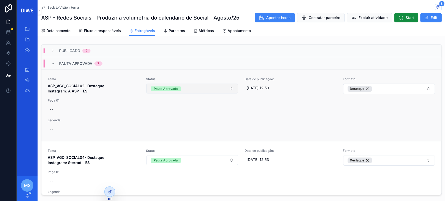
click at [196, 87] on button "Pauta Aprovada" at bounding box center [192, 89] width 92 height 10
type input "*"
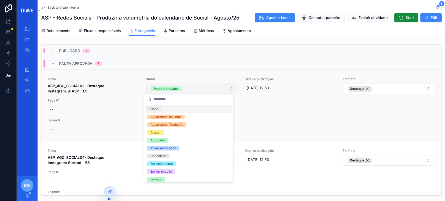
type input "*"
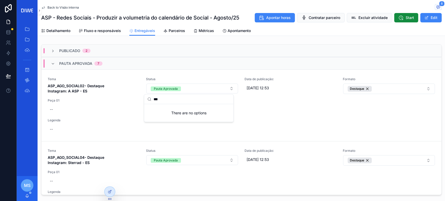
click at [175, 102] on input "***" at bounding box center [192, 99] width 77 height 9
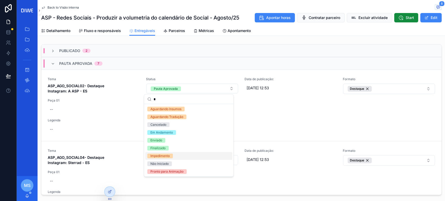
type input "*"
click at [173, 163] on div "Não Iniciado" at bounding box center [188, 164] width 87 height 8
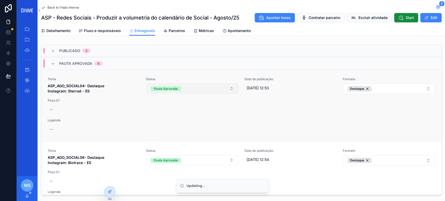
click at [192, 89] on button "Pauta Aprovada" at bounding box center [192, 89] width 92 height 10
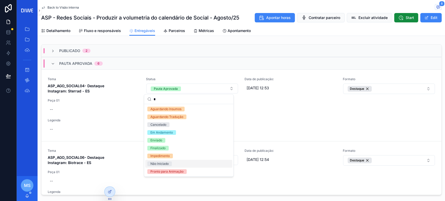
type input "*"
click at [177, 163] on div "Não Iniciado" at bounding box center [188, 164] width 87 height 8
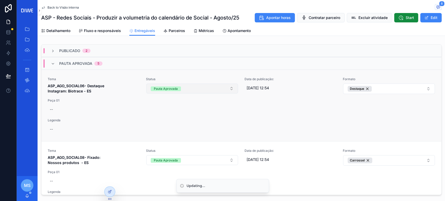
click at [191, 86] on button "Pauta Aprovada" at bounding box center [192, 89] width 92 height 10
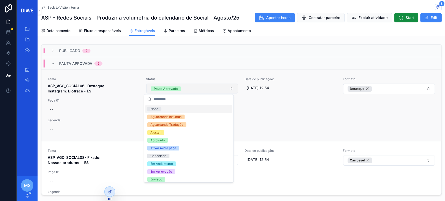
type input "*"
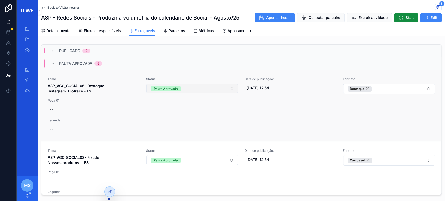
click at [173, 85] on button "Pauta Aprovada" at bounding box center [192, 89] width 92 height 10
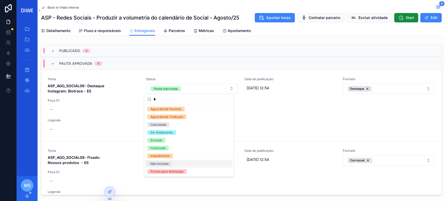
type input "*"
click at [173, 164] on div "Não Iniciado" at bounding box center [188, 164] width 87 height 8
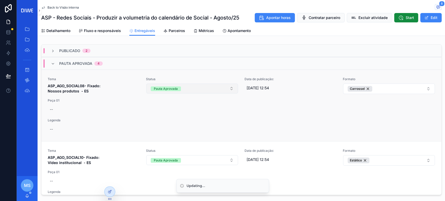
click at [180, 87] on button "Pauta Aprovada" at bounding box center [192, 89] width 92 height 10
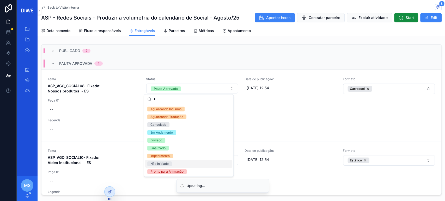
type input "*"
click at [175, 162] on div "Não Iniciado" at bounding box center [188, 164] width 87 height 8
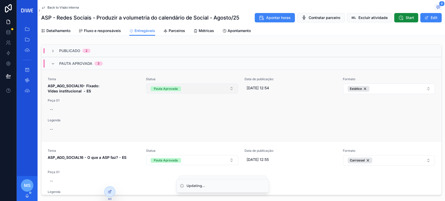
click at [180, 88] on button "Pauta Aprovada" at bounding box center [192, 89] width 92 height 10
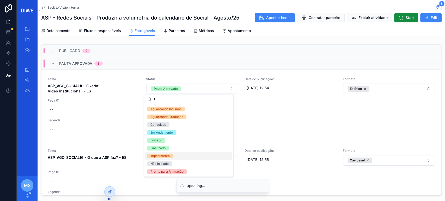
type input "*"
click at [178, 162] on div "Não Iniciado" at bounding box center [188, 164] width 87 height 8
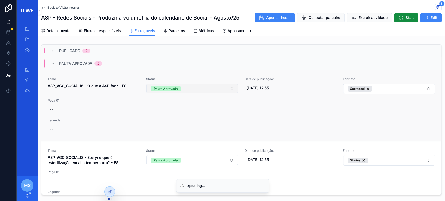
click at [176, 84] on button "Pauta Aprovada" at bounding box center [192, 89] width 92 height 10
click at [177, 89] on span "Pauta Aprovada" at bounding box center [166, 89] width 30 height 5
click at [195, 82] on div "Status Pauta Aprovada" at bounding box center [192, 85] width 92 height 17
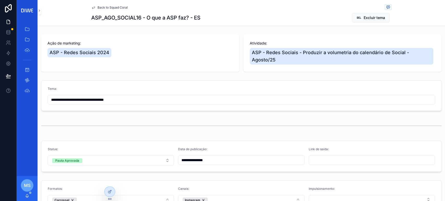
click at [113, 6] on span "Back to Squad Coral" at bounding box center [113, 7] width 30 height 4
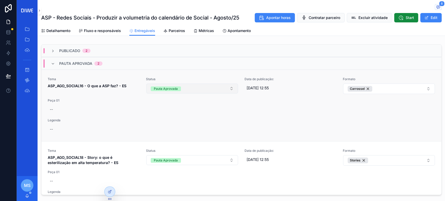
click at [195, 87] on button "Pauta Aprovada" at bounding box center [192, 89] width 92 height 10
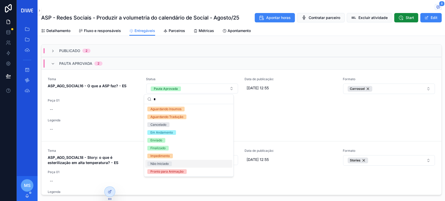
type input "*"
click at [180, 165] on div "Não Iniciado" at bounding box center [188, 164] width 87 height 8
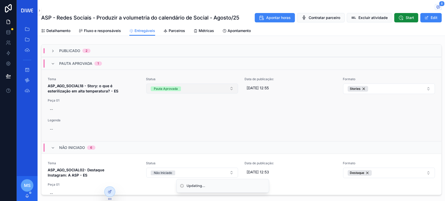
click at [195, 86] on button "Pauta Aprovada" at bounding box center [192, 89] width 92 height 10
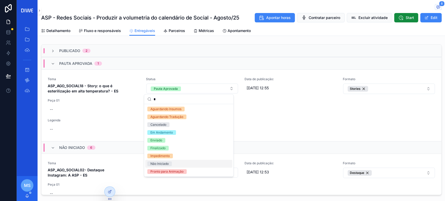
type input "*"
click at [172, 164] on div "Não Iniciado" at bounding box center [188, 164] width 87 height 8
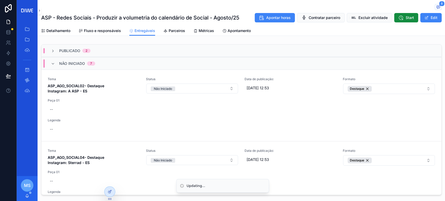
click at [105, 62] on div "Não Iniciado 7" at bounding box center [241, 63] width 400 height 13
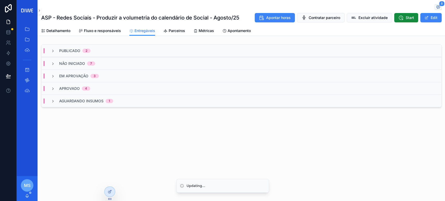
click at [111, 74] on div "Em Aprovação 3" at bounding box center [241, 76] width 400 height 13
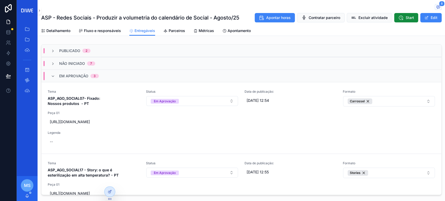
click at [113, 76] on div "Em Aprovação 3" at bounding box center [241, 76] width 400 height 13
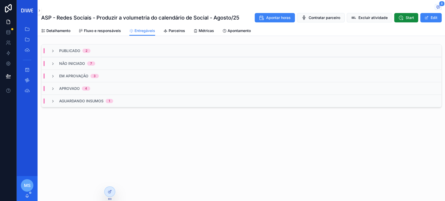
click at [122, 76] on div "Em Aprovação 3" at bounding box center [241, 76] width 400 height 13
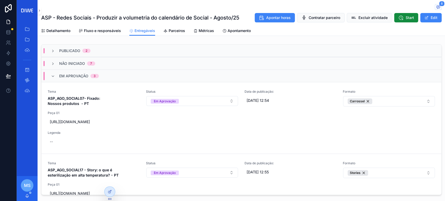
click at [107, 81] on div "Em Aprovação 3" at bounding box center [241, 76] width 400 height 13
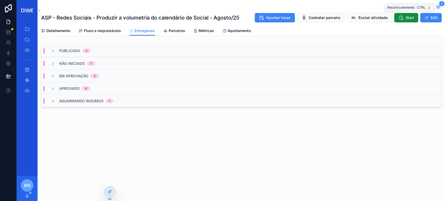
click at [440, 6] on span "8" at bounding box center [441, 3] width 5 height 5
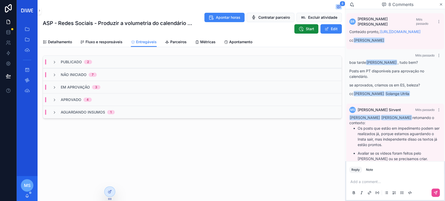
scroll to position [269, 0]
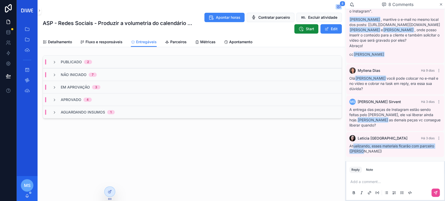
drag, startPoint x: 354, startPoint y: 141, endPoint x: 365, endPoint y: 147, distance: 12.8
click at [365, 147] on div "Atualizando, esses materiais ficarão com parceiro ([PERSON_NAME])" at bounding box center [395, 149] width 92 height 10
click at [367, 184] on p "scrollable content" at bounding box center [396, 181] width 92 height 5
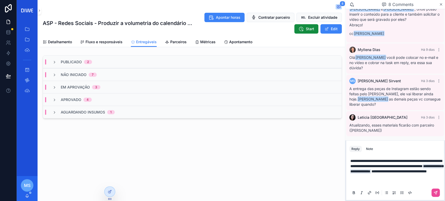
click at [153, 113] on div "Aguardando Insumos 1" at bounding box center [192, 112] width 299 height 13
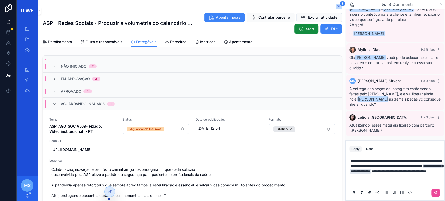
scroll to position [9, 0]
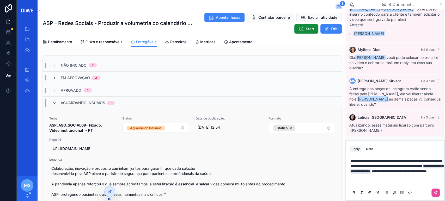
click at [99, 124] on strong "ASP_AGO_SOCIAL09- Fixado: Vídeo institucional - PT" at bounding box center [76, 128] width 54 height 10
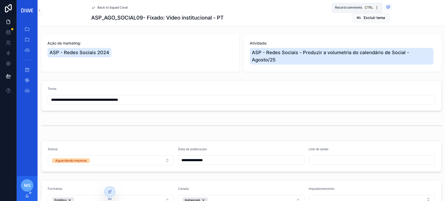
click at [386, 8] on icon "scrollable content" at bounding box center [388, 7] width 4 height 4
type input "**********"
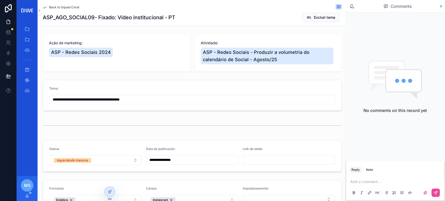
click at [79, 6] on span "Back to Squad Coral" at bounding box center [64, 7] width 30 height 4
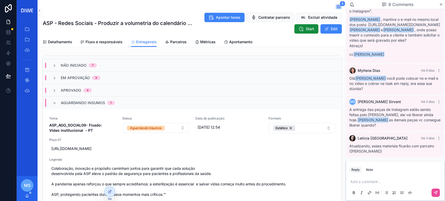
scroll to position [269, 0]
click at [368, 184] on p "scrollable content" at bounding box center [396, 181] width 92 height 5
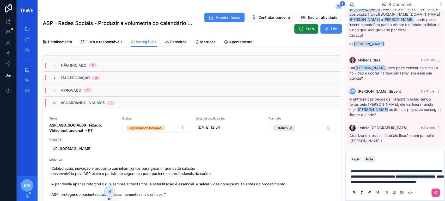
click at [371, 157] on div "Note" at bounding box center [369, 159] width 7 height 4
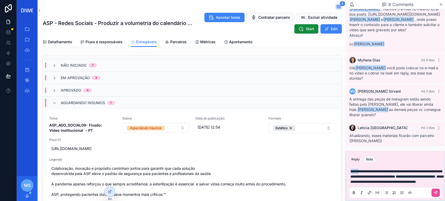
drag, startPoint x: 360, startPoint y: 166, endPoint x: 344, endPoint y: 162, distance: 15.7
click at [344, 162] on div "Home Gestão do negócio Planeta - Backlog de ajustes Gestão interna Gestão ágil …" at bounding box center [231, 100] width 428 height 201
click at [353, 156] on button "Reply" at bounding box center [355, 159] width 13 height 6
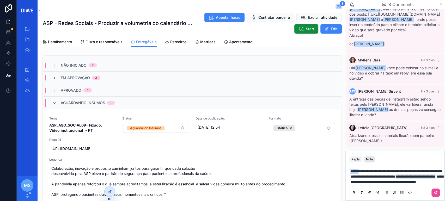
click at [368, 156] on button "Note" at bounding box center [369, 159] width 11 height 6
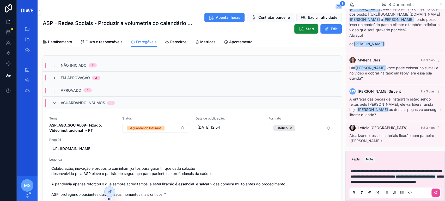
click at [362, 170] on span "**********" at bounding box center [396, 174] width 92 height 9
drag, startPoint x: 362, startPoint y: 166, endPoint x: 340, endPoint y: 168, distance: 22.0
click at [340, 168] on div "Home Gestão do negócio Planeta - Backlog de ajustes Gestão interna Gestão ágil …" at bounding box center [231, 100] width 428 height 201
click at [356, 191] on button "scrollable content" at bounding box center [354, 193] width 6 height 6
click at [429, 171] on span "**********" at bounding box center [394, 174] width 89 height 9
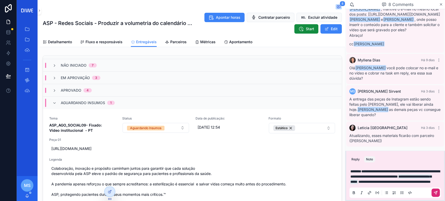
click at [438, 192] on button "scrollable content" at bounding box center [436, 193] width 8 height 8
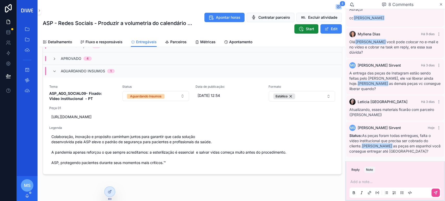
scroll to position [33, 0]
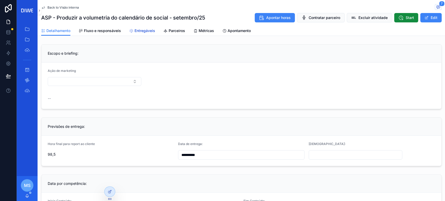
drag, startPoint x: 151, startPoint y: 30, endPoint x: 154, endPoint y: 41, distance: 11.5
click at [151, 31] on span "Entregáveis" at bounding box center [145, 30] width 21 height 5
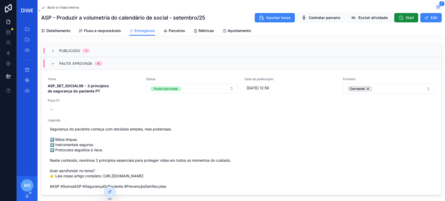
click at [148, 66] on div "Pauta Aprovada 6" at bounding box center [241, 63] width 400 height 13
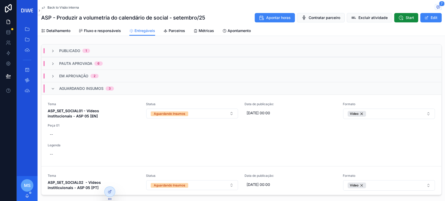
click at [128, 86] on div "Aguardando Insumos 3" at bounding box center [241, 88] width 400 height 13
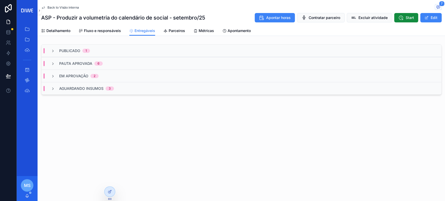
click at [128, 85] on div "Aguardando Insumos 3" at bounding box center [241, 88] width 400 height 13
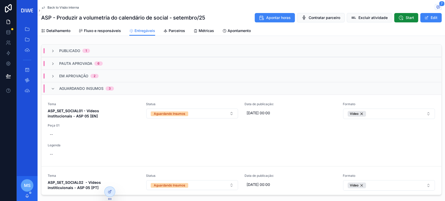
click at [129, 87] on div "Aguardando Insumos 3" at bounding box center [241, 88] width 400 height 13
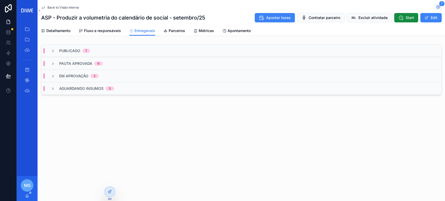
click at [111, 76] on div "Em Aprovação 2" at bounding box center [241, 76] width 400 height 13
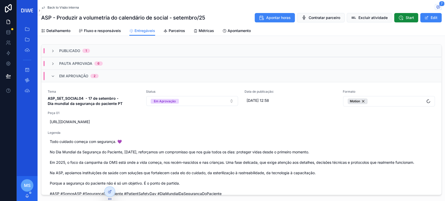
click at [119, 75] on div "Em Aprovação 2" at bounding box center [241, 76] width 400 height 13
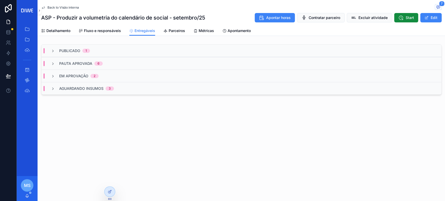
click at [114, 62] on div "Pauta Aprovada 6" at bounding box center [241, 63] width 400 height 13
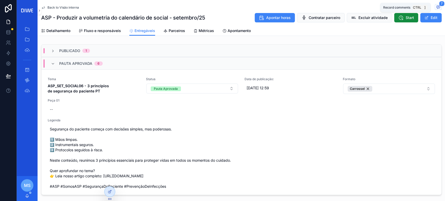
click at [437, 6] on icon "scrollable content" at bounding box center [438, 7] width 3 height 3
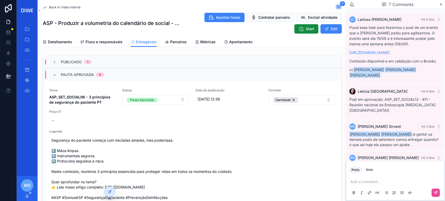
scroll to position [208, 0]
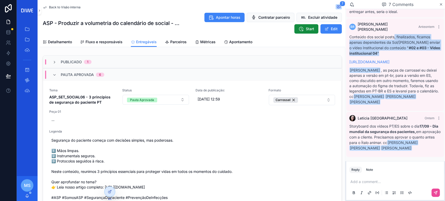
drag, startPoint x: 399, startPoint y: 26, endPoint x: 432, endPoint y: 43, distance: 37.1
click at [432, 43] on p "Conteúdo dos social posts, finalizados, ficamos apenas dependentes da Sol/Tay e…" at bounding box center [395, 45] width 92 height 22
click at [428, 41] on p "Conteúdo dos social posts, finalizados, ficamos apenas dependentes da Sol/Tay e…" at bounding box center [395, 45] width 92 height 22
drag, startPoint x: 392, startPoint y: 30, endPoint x: 428, endPoint y: 41, distance: 37.8
click at [431, 39] on p "Conteúdo dos social posts, finalizados, ficamos apenas dependentes da Sol/Tay e…" at bounding box center [395, 45] width 92 height 22
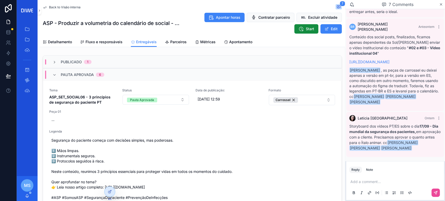
click at [428, 41] on p "Conteúdo dos social posts, finalizados, ficamos apenas dependentes da Sol/Tay e…" at bounding box center [395, 45] width 92 height 22
drag, startPoint x: 400, startPoint y: 69, endPoint x: 434, endPoint y: 78, distance: 35.0
click at [434, 78] on div "Conteúdo dos social posts, finalizados, ficamos apenas dependentes da Sol/Tay e…" at bounding box center [395, 69] width 92 height 71
click at [408, 72] on div "Conteúdo dos social posts, finalizados, ficamos apenas dependentes da Sol/Tay e…" at bounding box center [395, 69] width 92 height 71
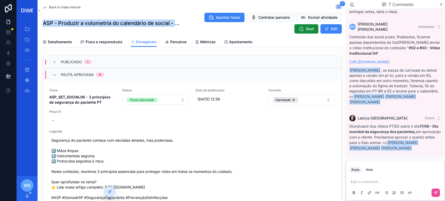
drag, startPoint x: 40, startPoint y: 24, endPoint x: 184, endPoint y: 23, distance: 143.9
click at [184, 23] on div "Back to Visão interna 7 ASP - Produzir a volumetria do calendário de social - […" at bounding box center [192, 23] width 305 height 47
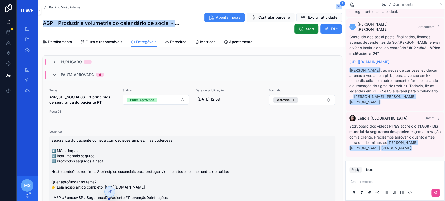
copy h1 "ASP - Produzir a volumetria do calendário de social - setembro/25"
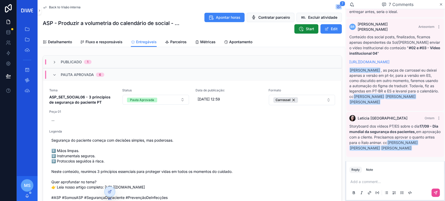
click at [106, 77] on div "Pauta Aprovada 6" at bounding box center [78, 75] width 64 height 8
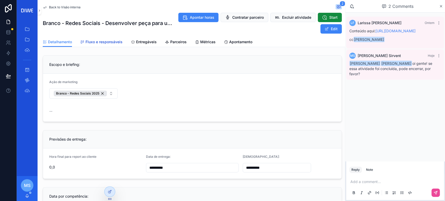
click at [106, 39] on link "Fluxo e responsáveis" at bounding box center [101, 42] width 42 height 10
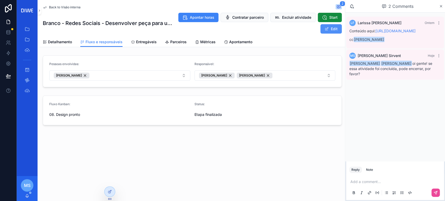
click at [326, 30] on span "scrollable content" at bounding box center [327, 29] width 4 height 4
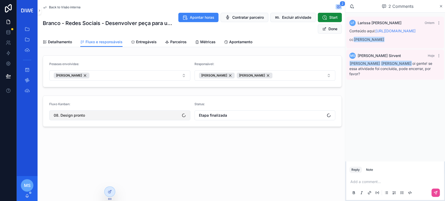
click at [104, 114] on button "08. Design pronto" at bounding box center [119, 116] width 141 height 10
type input "****"
click at [77, 140] on div "12. Done" at bounding box center [120, 136] width 138 height 8
click at [225, 120] on form "Fluxo Kanban: 12. Done Status: Etapa finalizada" at bounding box center [192, 111] width 299 height 31
click at [225, 118] on button "Etapa finalizada" at bounding box center [265, 116] width 141 height 10
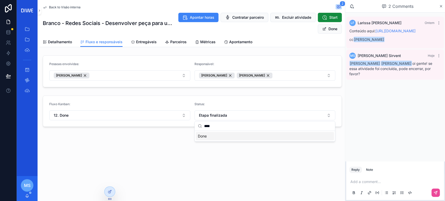
type input "****"
click at [218, 135] on div "Done" at bounding box center [265, 136] width 138 height 8
click at [330, 30] on button "Done" at bounding box center [330, 28] width 24 height 9
click at [62, 10] on div "Back to Visão interna 2" at bounding box center [192, 7] width 299 height 6
click at [77, 6] on span "Back to Visão interna" at bounding box center [65, 7] width 32 height 4
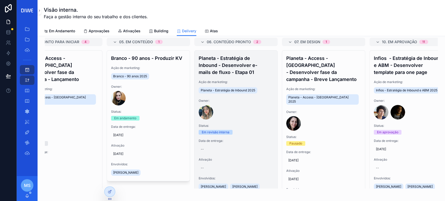
click at [236, 68] on h4 "Planeta - Estratégia de Inbound - Desenvolver e-mails de fluxo - Etapa 01" at bounding box center [236, 65] width 75 height 21
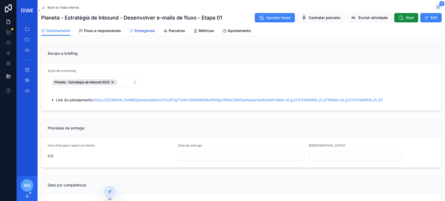
click at [135, 30] on span "Entregáveis" at bounding box center [145, 30] width 21 height 5
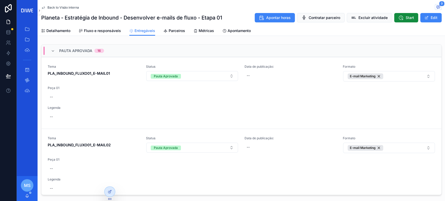
click at [118, 48] on div "Pauta Aprovada 16" at bounding box center [241, 51] width 400 height 13
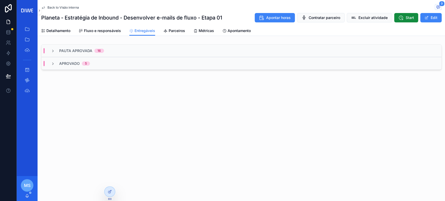
click at [118, 48] on div "Pauta Aprovada 16" at bounding box center [241, 51] width 400 height 13
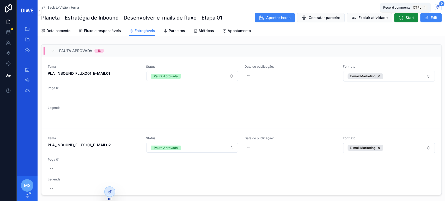
click at [435, 4] on span "scrollable content" at bounding box center [438, 7] width 7 height 6
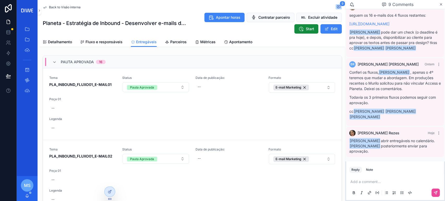
scroll to position [336, 0]
click at [70, 6] on span "Back to Visão interna" at bounding box center [65, 7] width 32 height 4
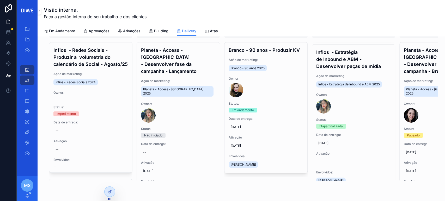
scroll to position [161, 0]
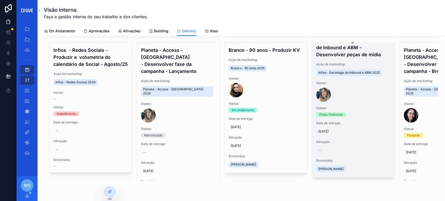
click at [363, 58] on h4 "Infios - Estratégia de Inbound e ABM - Desenvolver peças de mídia" at bounding box center [353, 47] width 75 height 21
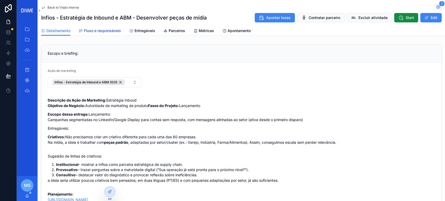
click at [92, 28] on span "Fluxo e responsáveis" at bounding box center [102, 30] width 37 height 5
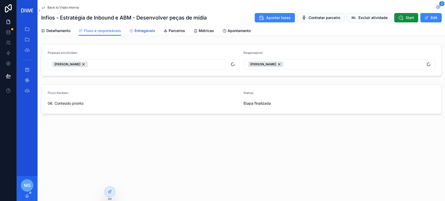
click at [146, 32] on span "Entregáveis" at bounding box center [145, 30] width 21 height 5
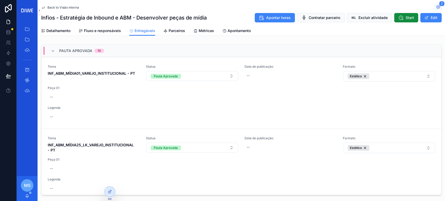
click at [126, 48] on div "Pauta Aprovada 19" at bounding box center [241, 51] width 400 height 13
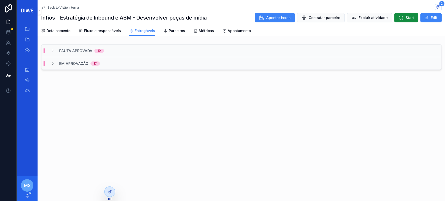
click at [126, 48] on div "Pauta Aprovada 19" at bounding box center [241, 51] width 400 height 13
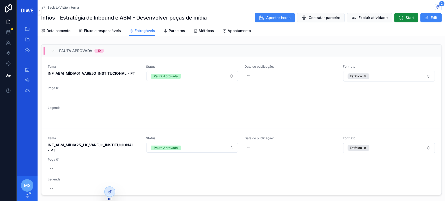
click at [119, 48] on div "Pauta Aprovada 19" at bounding box center [241, 51] width 400 height 13
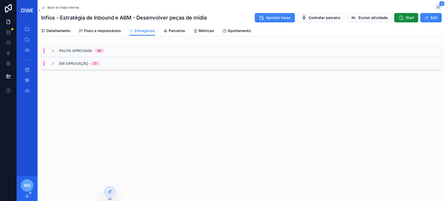
click at [113, 66] on div "Em Aprovação 17" at bounding box center [241, 63] width 400 height 13
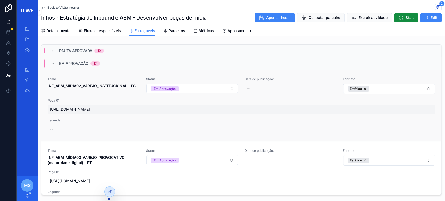
click at [106, 107] on span "https://www.figma.com/proto/Okd31B4lJ45vm2hqC2SlQQ/Estrat%C3%A9gia-ABM?node-id=…" at bounding box center [241, 109] width 383 height 5
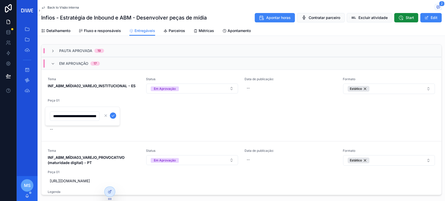
click at [107, 63] on div "Em Aprovação 17" at bounding box center [241, 63] width 400 height 13
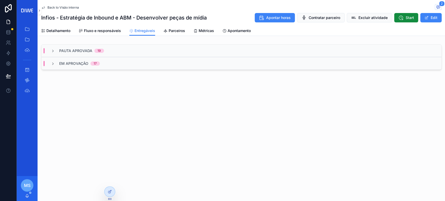
click at [117, 51] on div "Pauta Aprovada 19" at bounding box center [241, 51] width 400 height 13
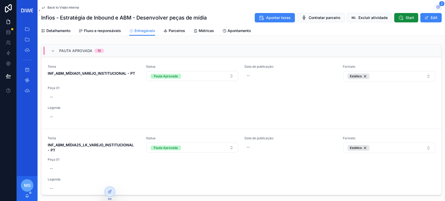
click at [116, 53] on div "Pauta Aprovada 19" at bounding box center [241, 51] width 400 height 13
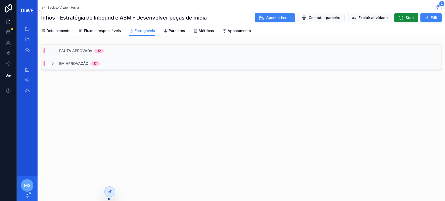
click at [63, 7] on span "Back to Visão interna" at bounding box center [63, 7] width 32 height 4
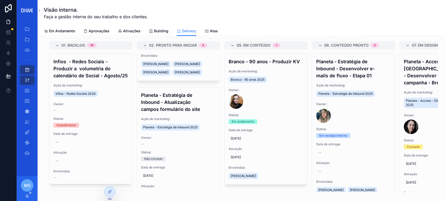
scroll to position [416, 0]
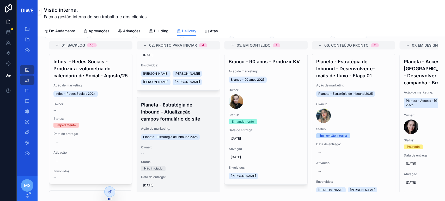
click at [215, 159] on div "Planeta - Estratégia de Inbound - Atualização campos formulário do site Ação de…" at bounding box center [178, 164] width 83 height 134
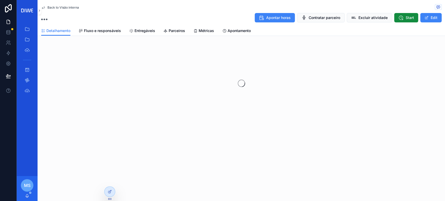
click at [183, 132] on div "Back to Visão interna Apontar horas Contratar parceiro Excluir atividade Start …" at bounding box center [242, 79] width 408 height 158
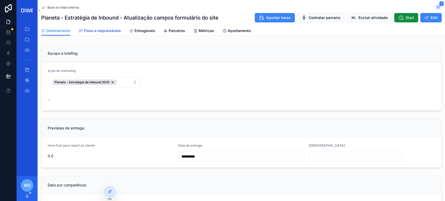
click at [102, 32] on span "Fluxo e responsáveis" at bounding box center [102, 30] width 37 height 5
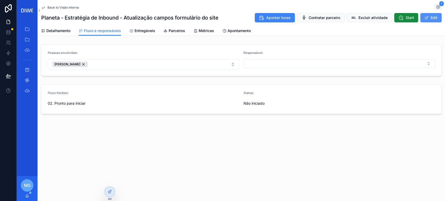
click at [435, 20] on button "Edit" at bounding box center [430, 17] width 21 height 9
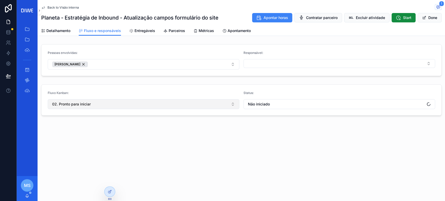
click at [121, 106] on button "02. Pronto para iniciar" at bounding box center [144, 104] width 192 height 10
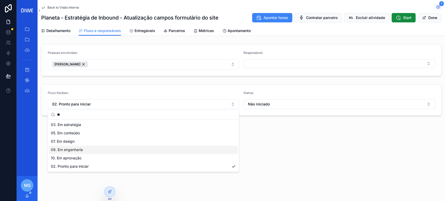
type input "**"
click at [81, 152] on span "09. Em engenharia" at bounding box center [67, 149] width 32 height 5
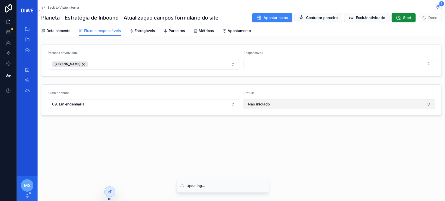
click at [280, 103] on button "Não iniciado" at bounding box center [340, 104] width 192 height 10
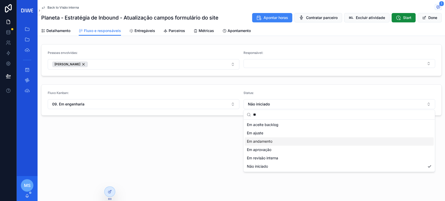
type input "**"
click at [269, 138] on div "Em andamento" at bounding box center [339, 141] width 189 height 8
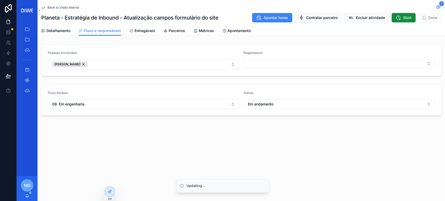
click at [271, 71] on form "Pessoas envolvidas: Tiago Acacius Fernandes Responsável:" at bounding box center [241, 60] width 400 height 31
click at [273, 67] on button "Select Button" at bounding box center [340, 63] width 192 height 9
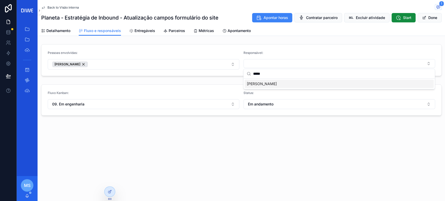
type input "*****"
click at [267, 84] on span "[PERSON_NAME]" at bounding box center [262, 83] width 30 height 5
click at [433, 37] on div "Back to Visão interna 1 Planeta - Estratégia de Inbound - Atualização campos fo…" at bounding box center [242, 80] width 408 height 160
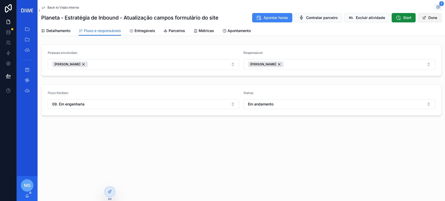
click at [428, 18] on button "Done" at bounding box center [430, 17] width 24 height 9
click at [58, 9] on span "Back to Visão interna" at bounding box center [63, 7] width 32 height 4
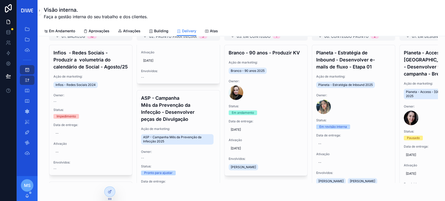
scroll to position [132, 0]
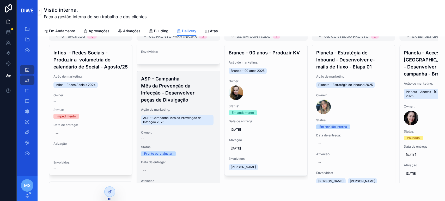
click at [179, 83] on h4 "ASP - Campanha Mês da Prevenção da Infecção - Desenvolver peças de Divulgação" at bounding box center [178, 89] width 75 height 28
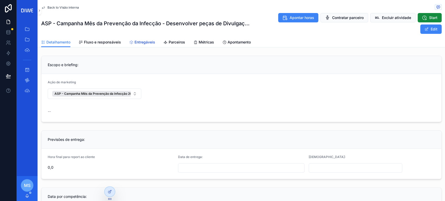
click at [141, 43] on span "Entregáveis" at bounding box center [145, 42] width 21 height 5
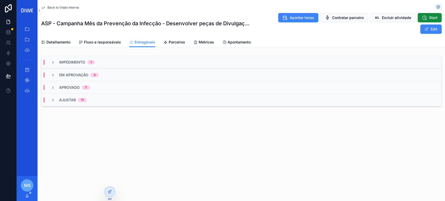
click at [120, 75] on div "Em Aprovação 3" at bounding box center [241, 75] width 400 height 13
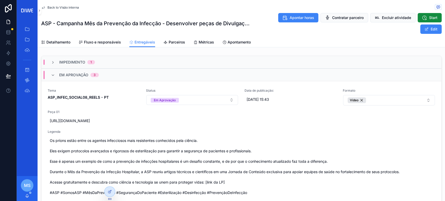
click at [120, 75] on div "Em Aprovação 3" at bounding box center [241, 75] width 400 height 13
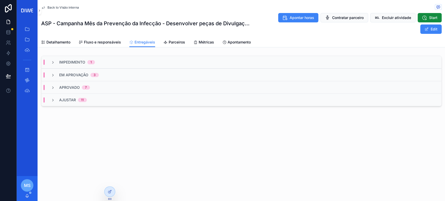
click at [102, 91] on div "Aprovado 7" at bounding box center [241, 87] width 400 height 13
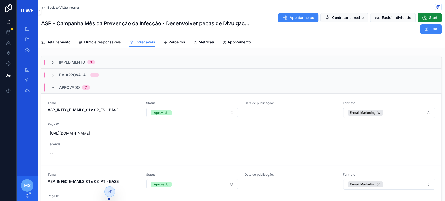
click at [108, 85] on div "Aprovado 7" at bounding box center [241, 87] width 400 height 13
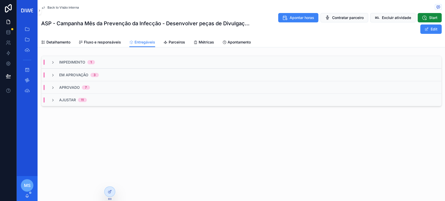
click at [101, 100] on div "Ajustar 11" at bounding box center [241, 100] width 400 height 13
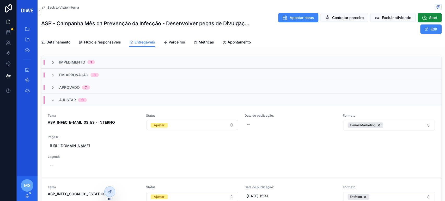
click at [102, 99] on div "Ajustar 11" at bounding box center [241, 100] width 400 height 13
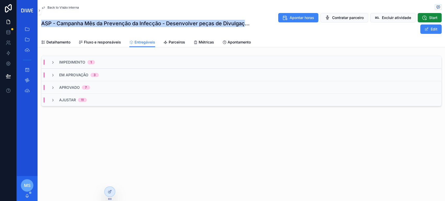
drag, startPoint x: 42, startPoint y: 21, endPoint x: 244, endPoint y: 20, distance: 202.3
click at [245, 19] on div "ASP - Campanha Mês da Prevenção da Infecção - Desenvolver peças de Divulgação A…" at bounding box center [241, 23] width 401 height 21
copy h1 "ASP - Campanha Mês da Prevenção da Infecção - Desenvolver peças de Divulgaç"
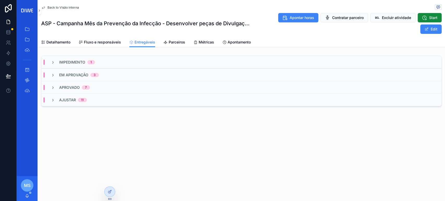
click at [120, 74] on div "Em Aprovação 3" at bounding box center [241, 75] width 400 height 13
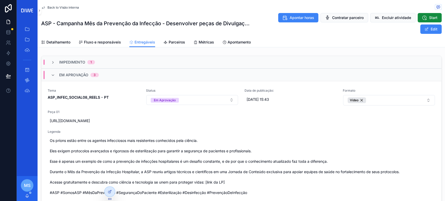
click at [121, 63] on div "Impedimento 1" at bounding box center [241, 62] width 400 height 13
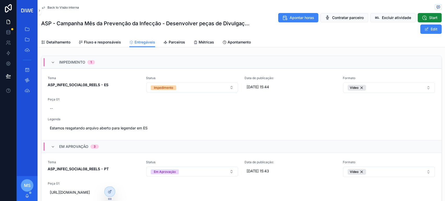
click at [121, 63] on div "Impedimento 1" at bounding box center [241, 62] width 400 height 13
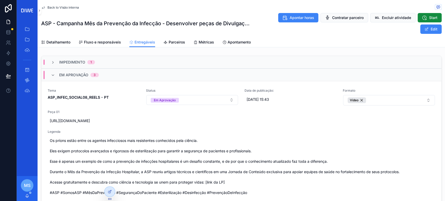
click at [115, 76] on div "Em Aprovação 3" at bounding box center [241, 75] width 400 height 13
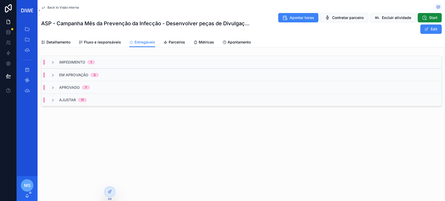
click at [67, 8] on span "Back to Visão interna" at bounding box center [63, 7] width 32 height 4
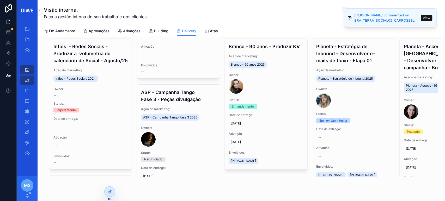
scroll to position [294, 0]
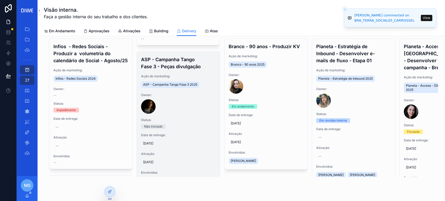
click at [195, 124] on div "Não iniciado" at bounding box center [178, 126] width 75 height 5
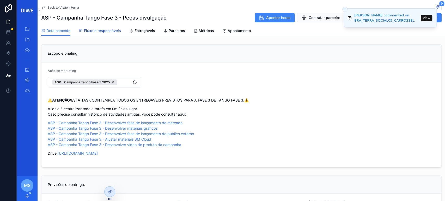
click at [96, 29] on span "Fluxo e responsáveis" at bounding box center [102, 30] width 37 height 5
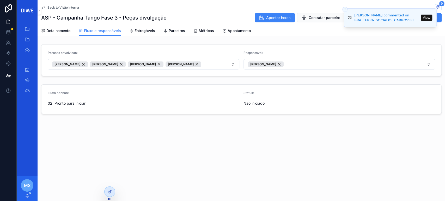
click at [345, 9] on line "Close toast" at bounding box center [345, 10] width 2 height 2
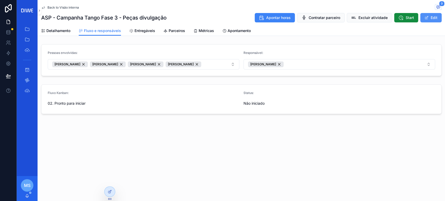
click at [429, 18] on button "Edit" at bounding box center [430, 17] width 21 height 9
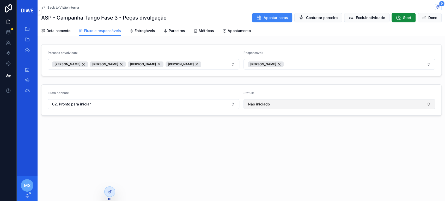
click at [262, 107] on span "Não iniciado" at bounding box center [259, 104] width 22 height 5
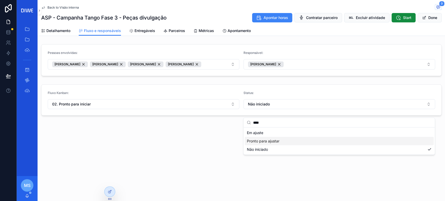
type input "****"
click at [265, 142] on span "Pronto para ajustar" at bounding box center [263, 141] width 33 height 5
click at [144, 33] on span "Entregáveis" at bounding box center [145, 30] width 21 height 5
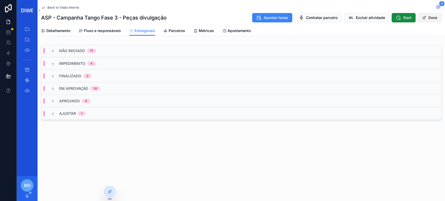
click at [427, 18] on button "Done" at bounding box center [430, 17] width 24 height 9
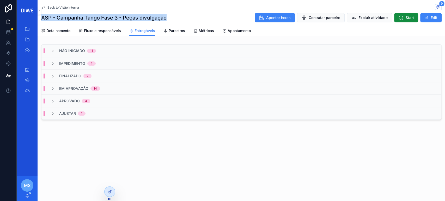
drag, startPoint x: 41, startPoint y: 16, endPoint x: 172, endPoint y: 16, distance: 130.6
click at [172, 16] on div "ASP - Campanha Tango Fase 3 - Peças divulgação Apontar horas Contratar parceiro…" at bounding box center [241, 18] width 401 height 10
click at [58, 29] on span "Detalhamento" at bounding box center [58, 30] width 24 height 5
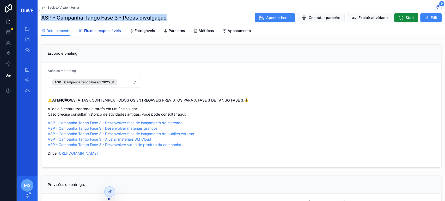
click at [90, 30] on span "Fluxo e responsáveis" at bounding box center [102, 30] width 37 height 5
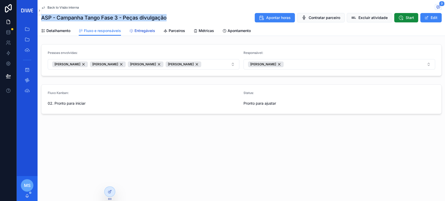
click at [138, 32] on span "Entregáveis" at bounding box center [145, 30] width 21 height 5
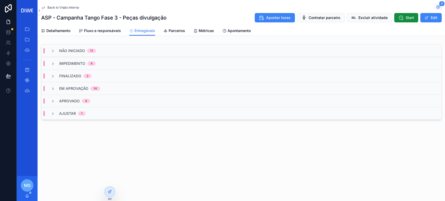
click at [102, 49] on div "Não Iniciado 11" at bounding box center [241, 51] width 400 height 13
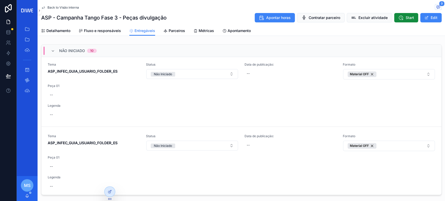
scroll to position [147, 0]
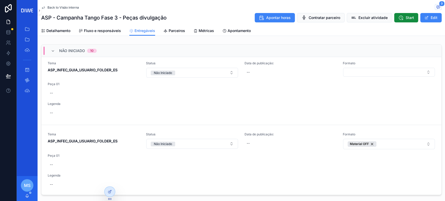
click at [100, 52] on div "Não Iniciado 10" at bounding box center [74, 51] width 58 height 8
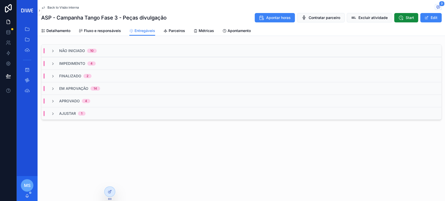
click at [108, 63] on div "Impedimento 4" at bounding box center [241, 63] width 400 height 13
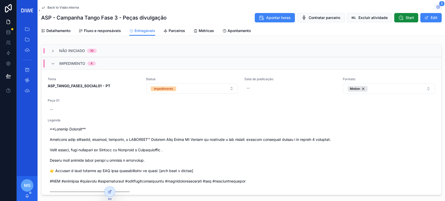
click at [111, 63] on div "Impedimento 4" at bounding box center [241, 63] width 400 height 13
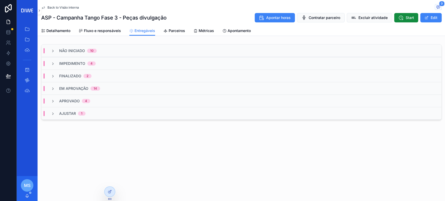
click at [98, 111] on div "Ajustar 1" at bounding box center [241, 113] width 400 height 13
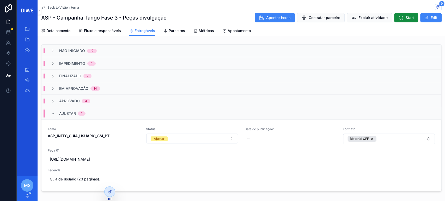
click at [97, 118] on div "Ajustar 1" at bounding box center [241, 113] width 400 height 13
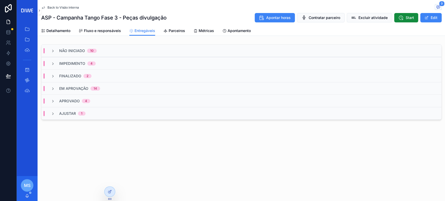
click at [95, 102] on div "Aprovado 4" at bounding box center [71, 101] width 52 height 5
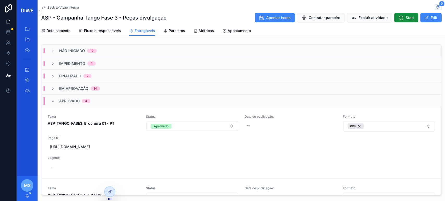
click at [98, 99] on div "Aprovado 4" at bounding box center [241, 101] width 400 height 13
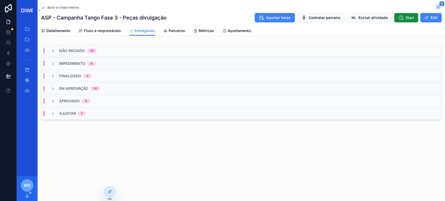
drag, startPoint x: 98, startPoint y: 100, endPoint x: 107, endPoint y: 88, distance: 14.9
click at [107, 88] on div "Em Aprovação 14" at bounding box center [241, 88] width 400 height 13
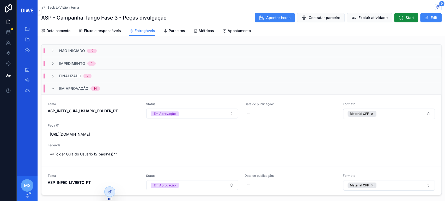
click at [107, 88] on div "Em Aprovação 14" at bounding box center [241, 88] width 400 height 13
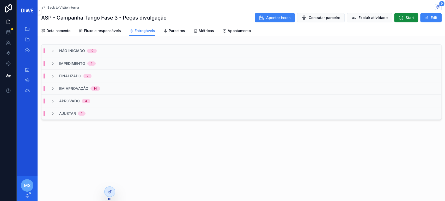
click at [106, 76] on div "Finalizado 2" at bounding box center [241, 76] width 400 height 13
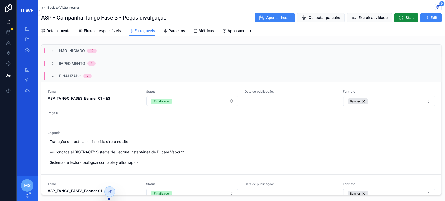
click at [106, 76] on div "Finalizado 2" at bounding box center [241, 76] width 400 height 13
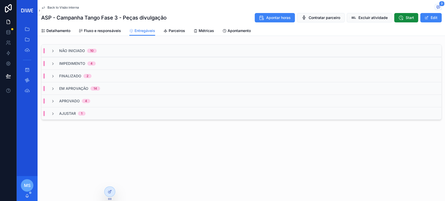
click at [112, 50] on div "Não Iniciado 10" at bounding box center [241, 51] width 400 height 13
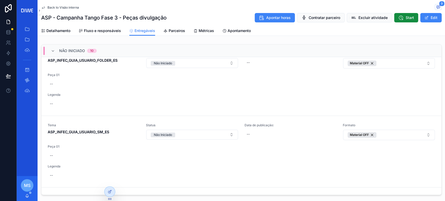
scroll to position [4, 0]
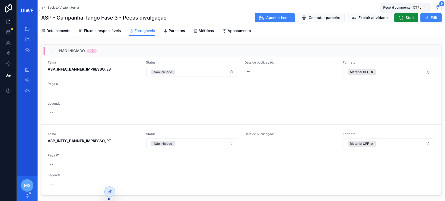
click at [439, 4] on span "9" at bounding box center [441, 3] width 5 height 5
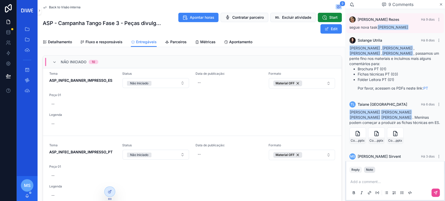
click at [371, 171] on div "Note" at bounding box center [369, 170] width 7 height 4
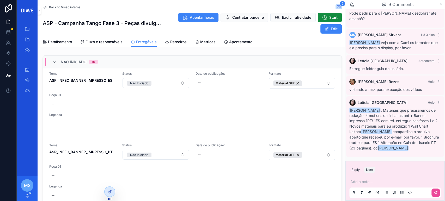
click at [371, 180] on p "scrollable content" at bounding box center [396, 181] width 92 height 5
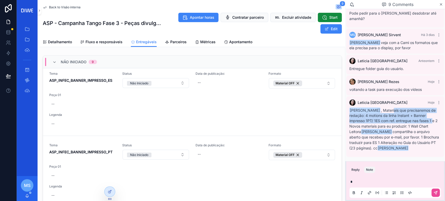
drag, startPoint x: 395, startPoint y: 107, endPoint x: 434, endPoint y: 116, distance: 39.5
click at [434, 116] on div "Bruno Rodrigues , Materiais que precisaremos de redação: 4 motions da linha Ins…" at bounding box center [395, 129] width 92 height 43
click at [431, 116] on div "Bruno Rodrigues , Materiais que precisaremos de redação: 4 motions da linha Ins…" at bounding box center [395, 129] width 92 height 43
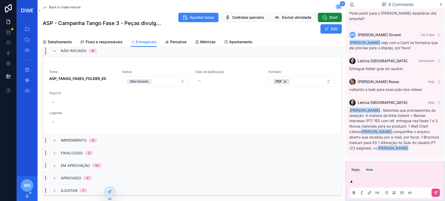
scroll to position [43, 0]
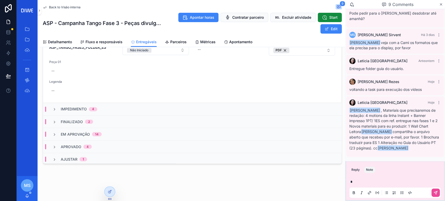
click at [95, 159] on div "Ajustar 1" at bounding box center [192, 159] width 299 height 13
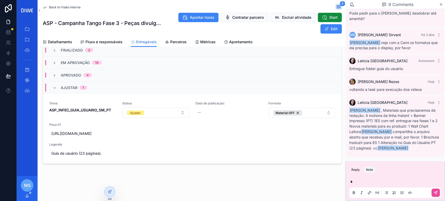
click at [98, 87] on div "Ajustar 1" at bounding box center [192, 87] width 299 height 13
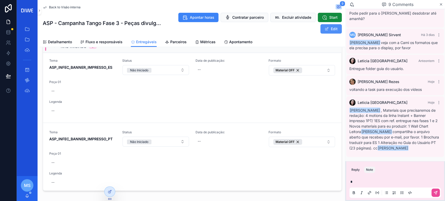
scroll to position [14, 0]
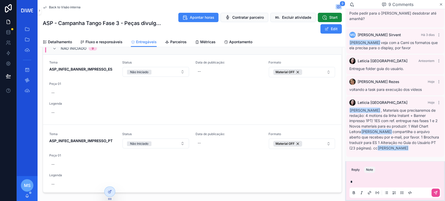
click at [109, 49] on div "Não Iniciado 9" at bounding box center [192, 48] width 299 height 13
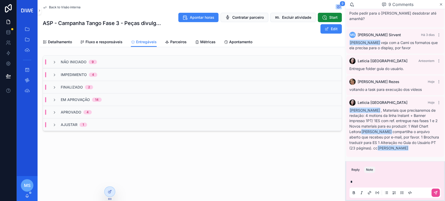
click at [103, 97] on div "Em Aprovação 14" at bounding box center [77, 99] width 62 height 5
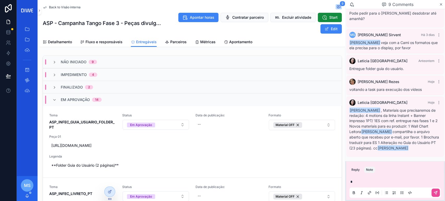
click at [108, 100] on div "Em Aprovação 14" at bounding box center [192, 99] width 299 height 13
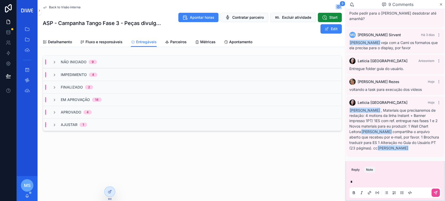
click at [369, 180] on p "*" at bounding box center [396, 181] width 92 height 5
click at [90, 122] on div "Ajustar 1" at bounding box center [69, 124] width 47 height 5
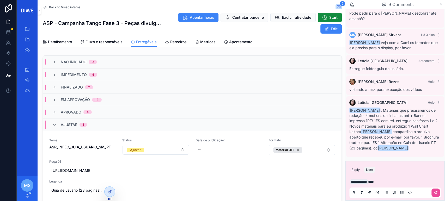
click at [96, 126] on div "Ajustar 1" at bounding box center [192, 124] width 299 height 13
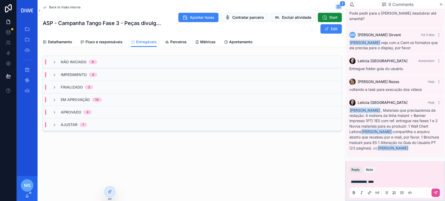
click at [357, 169] on button "Reply" at bounding box center [355, 170] width 13 height 6
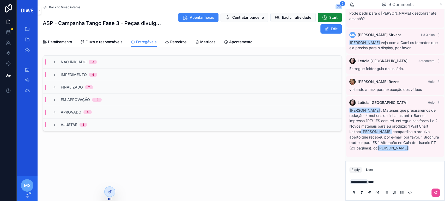
drag, startPoint x: 373, startPoint y: 182, endPoint x: 380, endPoint y: 184, distance: 6.8
click at [358, 183] on div "**********" at bounding box center [395, 187] width 92 height 22
click at [384, 184] on p "**********" at bounding box center [396, 181] width 92 height 5
drag, startPoint x: 355, startPoint y: 184, endPoint x: 344, endPoint y: 184, distance: 10.5
click at [344, 184] on div "Home Gestão do negócio Planeta - Backlog de ajustes Gestão interna Gestão ágil …" at bounding box center [231, 100] width 428 height 201
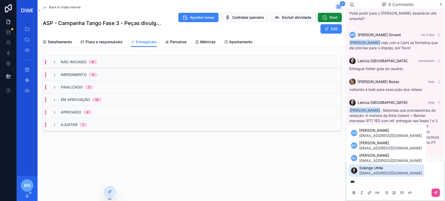
click at [393, 173] on span "solange.utrila@asp.com" at bounding box center [390, 173] width 63 height 5
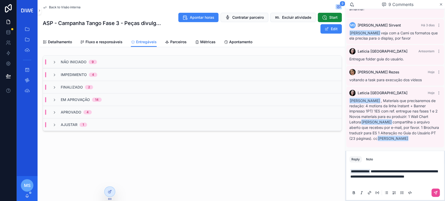
scroll to position [288, 0]
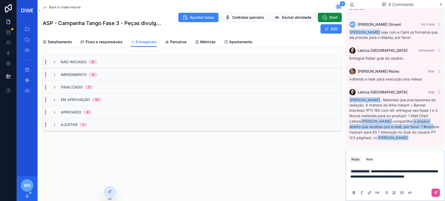
drag, startPoint x: 407, startPoint y: 117, endPoint x: 422, endPoint y: 123, distance: 16.1
click at [422, 123] on p "Novos materiais para eu produzir: 1 Wall Chart Leitora Myllena Dias compartilha…" at bounding box center [395, 126] width 92 height 27
click at [374, 177] on p "**********" at bounding box center [396, 174] width 92 height 10
click at [73, 4] on div "Back to Visão interna 9" at bounding box center [192, 7] width 299 height 6
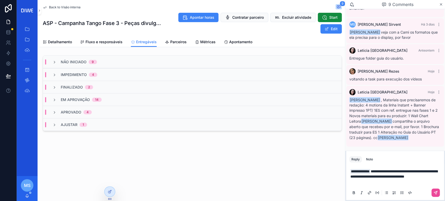
click at [77, 9] on span "Back to Visão interna" at bounding box center [65, 7] width 32 height 4
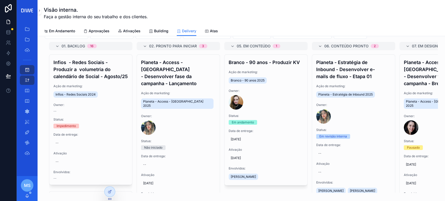
scroll to position [15, 0]
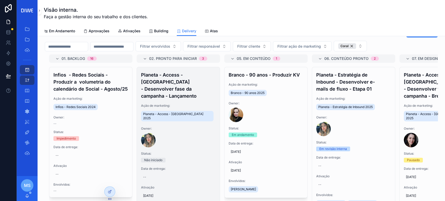
click at [186, 94] on div "Planeta - Access - Parque Verano - Desenvolver fase da campanha - Lançamento Aç…" at bounding box center [178, 143] width 83 height 152
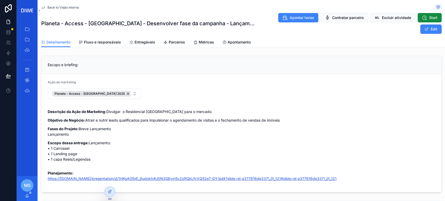
click at [219, 181] on link "https://docs.google.com/presentation/d/1HKgA05i4\_9udqkh4U0N3GEym5c2zRQkLfvVQ52…" at bounding box center [192, 179] width 289 height 4
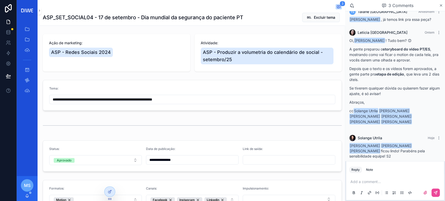
scroll to position [10, 0]
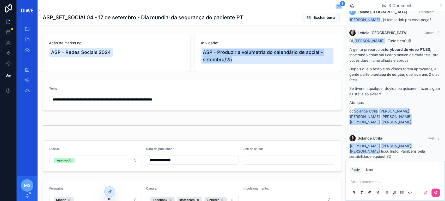
drag, startPoint x: 339, startPoint y: 43, endPoint x: 342, endPoint y: 57, distance: 14.6
click at [342, 57] on div "**********" at bounding box center [191, 100] width 307 height 201
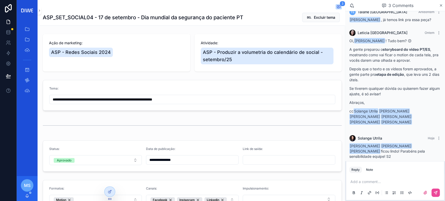
click at [409, 57] on p "A gente preparou o storyboard do vídeo PT/ES , mostrando como vai ficar o motio…" at bounding box center [395, 55] width 92 height 16
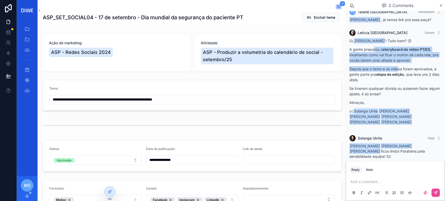
drag, startPoint x: 373, startPoint y: 51, endPoint x: 398, endPoint y: 66, distance: 29.3
click at [398, 66] on div "Oi, [PERSON_NAME] ! Tudo bem? 😊 A gente preparou o storyboard do vídeo PT/ES , …" at bounding box center [395, 81] width 92 height 87
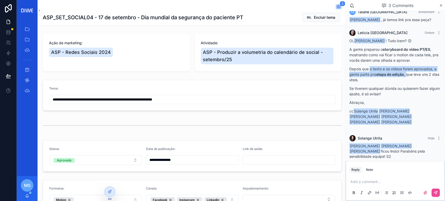
drag, startPoint x: 371, startPoint y: 66, endPoint x: 411, endPoint y: 76, distance: 41.0
click at [411, 76] on p "Depois que o texto e os vídeos forem aprovados, a gente parte pra etapa de ediç…" at bounding box center [395, 74] width 92 height 16
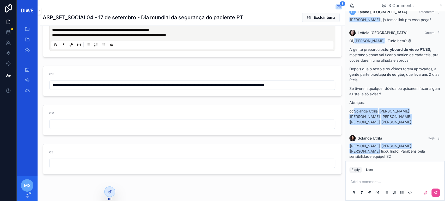
scroll to position [255, 0]
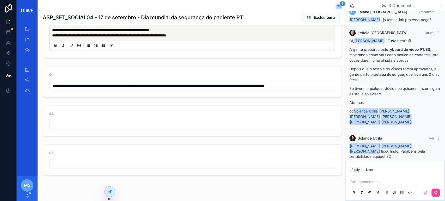
click at [256, 89] on input "**********" at bounding box center [193, 85] width 286 height 7
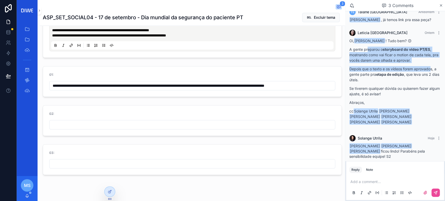
drag, startPoint x: 373, startPoint y: 49, endPoint x: 431, endPoint y: 71, distance: 61.3
click at [431, 71] on div "Oi, [PERSON_NAME] ! Tudo bem? 😊 A gente preparou o storyboard do vídeo PT/ES , …" at bounding box center [395, 81] width 92 height 87
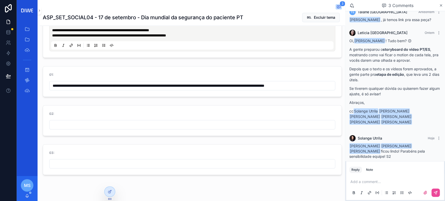
click at [396, 87] on p "Se tiverem qualquer dúvida ou quiserem fazer algum ajuste, é só avisar!" at bounding box center [395, 91] width 92 height 11
drag, startPoint x: 354, startPoint y: 70, endPoint x: 439, endPoint y: 74, distance: 84.8
click at [439, 74] on div "[PERSON_NAME] Ontem Oi, [PERSON_NAME] ! Tudo bem? 😊 A gente preparou o storyboa…" at bounding box center [395, 79] width 98 height 105
click at [416, 83] on div "Oi, [PERSON_NAME] ! Tudo bem? 😊 A gente preparou o storyboard do vídeo PT/ES , …" at bounding box center [395, 81] width 92 height 87
drag, startPoint x: 375, startPoint y: 84, endPoint x: 401, endPoint y: 84, distance: 25.0
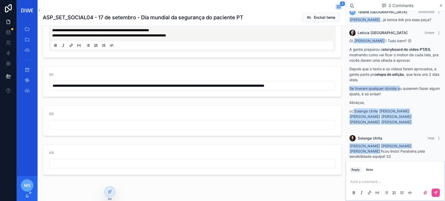
click at [401, 84] on div "Oi, [PERSON_NAME] ! Tudo bem? 😊 A gente preparou o storyboard do vídeo PT/ES , …" at bounding box center [395, 81] width 92 height 87
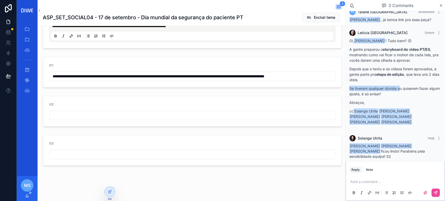
scroll to position [276, 0]
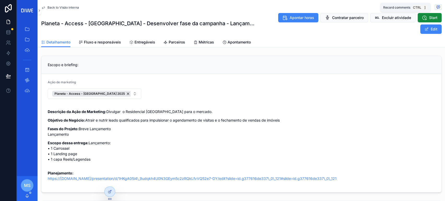
click at [435, 4] on span "scrollable content" at bounding box center [438, 7] width 7 height 6
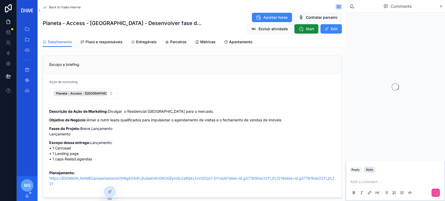
click at [371, 170] on div "Note" at bounding box center [369, 170] width 7 height 4
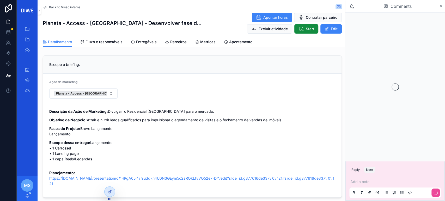
click at [368, 182] on p "scrollable content" at bounding box center [396, 181] width 92 height 5
click at [376, 179] on div "******" at bounding box center [395, 187] width 92 height 22
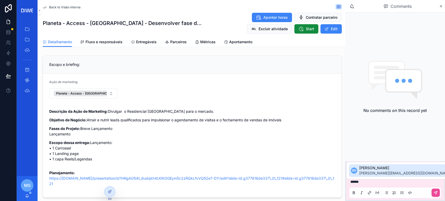
drag, startPoint x: 371, startPoint y: 184, endPoint x: 368, endPoint y: 184, distance: 3.1
click at [369, 184] on p "******" at bounding box center [396, 181] width 92 height 5
drag, startPoint x: 368, startPoint y: 184, endPoint x: 345, endPoint y: 181, distance: 22.5
click at [345, 181] on div "Reply Note ******" at bounding box center [395, 181] width 100 height 40
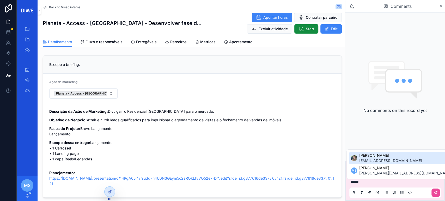
click at [384, 158] on span "[PERSON_NAME]" at bounding box center [390, 155] width 63 height 5
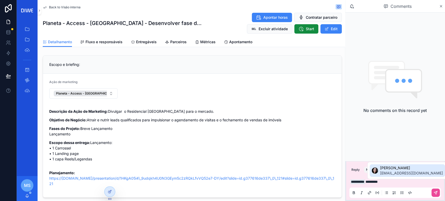
click at [396, 175] on span "[EMAIL_ADDRESS][DOMAIN_NAME]" at bounding box center [411, 173] width 63 height 5
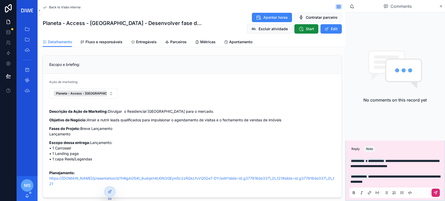
click at [440, 194] on button "scrollable content" at bounding box center [436, 193] width 8 height 8
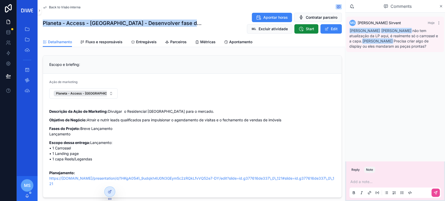
drag, startPoint x: 42, startPoint y: 22, endPoint x: 189, endPoint y: 26, distance: 146.6
click at [189, 26] on div "Back to Visão interna Planeta - Access - [GEOGRAPHIC_DATA] - Desenvolver fase d…" at bounding box center [192, 23] width 305 height 47
copy h1 "Planeta - Access - [GEOGRAPHIC_DATA] - Desenvolver fase da ca"
click at [73, 9] on span "Back to Visão interna" at bounding box center [65, 7] width 32 height 4
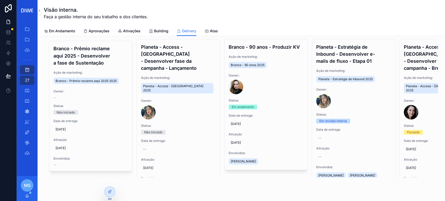
scroll to position [2021, 0]
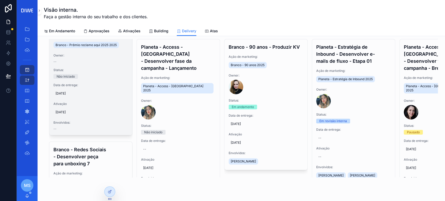
click at [98, 31] on h4 "Branco - Prêmio reclame aqui 2025 - Desenvolver a fase de Sustentação" at bounding box center [90, 19] width 75 height 21
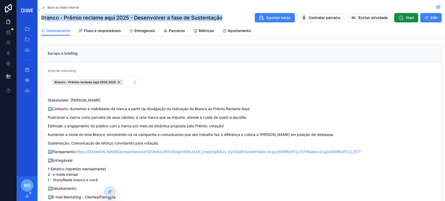
drag, startPoint x: 43, startPoint y: 19, endPoint x: 225, endPoint y: 14, distance: 182.1
click at [225, 14] on div "Branco - Prêmio reclame aqui 2025 - Desenvolver a fase de Sustentação Apontar h…" at bounding box center [241, 18] width 401 height 10
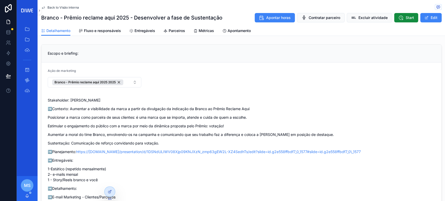
click at [200, 11] on div "Back to Visão interna Branco - Prêmio reclame aqui 2025 - Desenvolver a fase de…" at bounding box center [241, 13] width 401 height 26
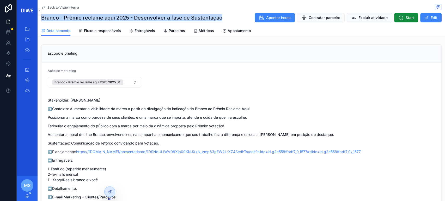
drag, startPoint x: 216, startPoint y: 16, endPoint x: 41, endPoint y: 19, distance: 174.5
click at [41, 19] on div "Branco - Prêmio reclame aqui 2025 - Desenvolver a fase de Sustentação Apontar h…" at bounding box center [241, 18] width 401 height 10
copy h1 "Branco - Prêmio reclame aqui 2025 - Desenvolver a fase de Sustentação"
click at [60, 7] on span "Back to Visão interna" at bounding box center [63, 7] width 32 height 4
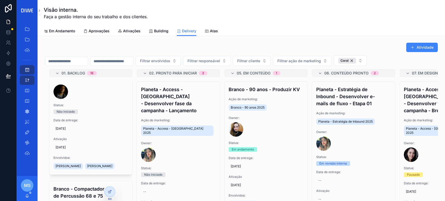
scroll to position [1713, 0]
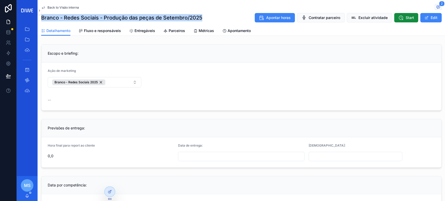
drag, startPoint x: 151, startPoint y: 17, endPoint x: 41, endPoint y: 17, distance: 110.0
click at [41, 17] on div "Branco - Redes Sociais - Produção das peças de Setembro/2025 Apontar horas Cont…" at bounding box center [241, 18] width 401 height 10
click at [104, 28] on span "Fluxo e responsáveis" at bounding box center [102, 30] width 37 height 5
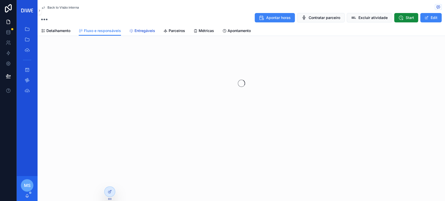
click at [145, 33] on link "Entregáveis" at bounding box center [142, 31] width 26 height 10
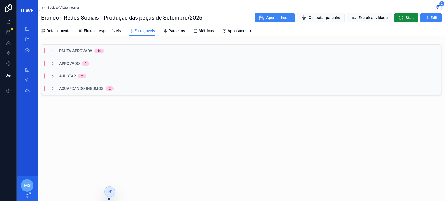
click at [132, 51] on div "Pauta Aprovada 14" at bounding box center [241, 51] width 400 height 13
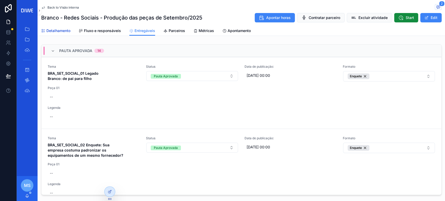
click at [63, 31] on span "Detalhamento" at bounding box center [58, 30] width 24 height 5
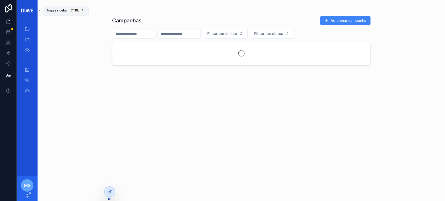
click at [41, 10] on icon "scrollable content" at bounding box center [40, 11] width 4 height 4
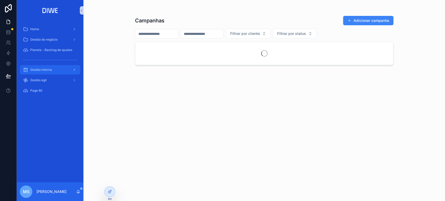
click at [54, 68] on div "Gestão interna" at bounding box center [50, 70] width 54 height 8
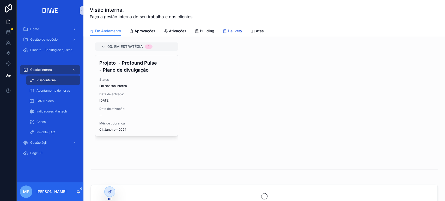
click at [235, 32] on span "Delivery" at bounding box center [235, 30] width 14 height 5
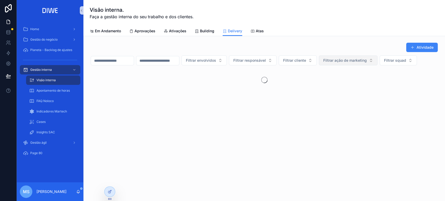
click at [367, 60] on span "Filtrar ação de marketing" at bounding box center [345, 60] width 44 height 5
click at [53, 39] on span "Gestão do negócio" at bounding box center [43, 40] width 27 height 4
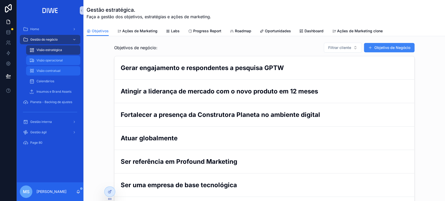
click at [57, 62] on span "Visão operacional" at bounding box center [50, 60] width 26 height 4
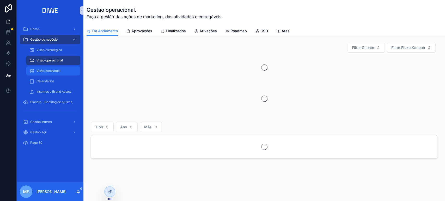
click at [58, 70] on span "Visão contratual" at bounding box center [49, 71] width 24 height 4
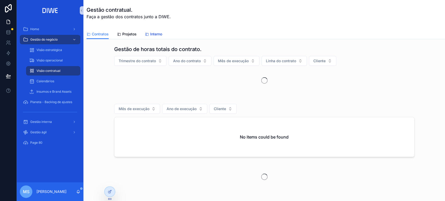
click at [152, 33] on span "Interno" at bounding box center [156, 34] width 12 height 5
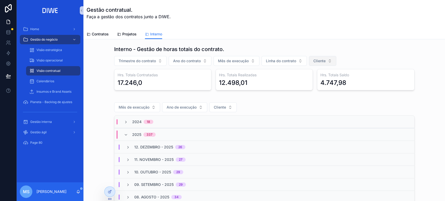
click at [327, 63] on button "Cliente" at bounding box center [322, 61] width 27 height 10
type input "******"
click at [317, 82] on div "Branco" at bounding box center [321, 82] width 63 height 8
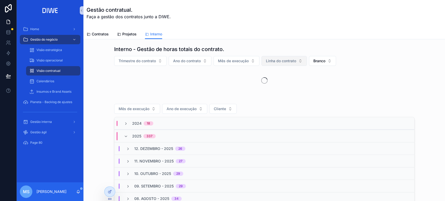
click at [286, 60] on span "Linha do contrato" at bounding box center [281, 60] width 30 height 5
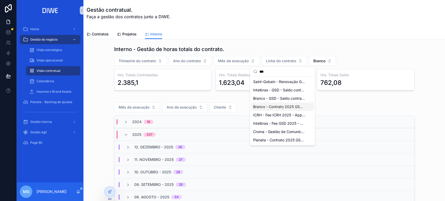
type input "***"
click at [296, 107] on span "Branco - Contrato 2025 GSD - Apps (web ou download) - Manutenção - GSD - Delive…" at bounding box center [279, 106] width 52 height 5
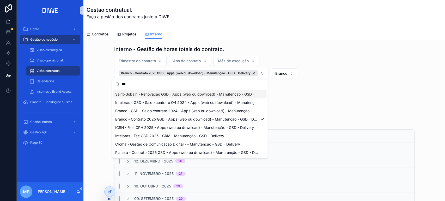
click at [359, 77] on div "Trimestre do contrato Ano do contrato Mês de execução Branco - Contrato 2025 GS…" at bounding box center [264, 67] width 300 height 22
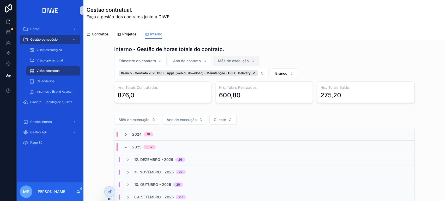
click at [243, 61] on span "Mês de execução" at bounding box center [233, 60] width 31 height 5
click at [188, 58] on span "Ano do contrato" at bounding box center [187, 60] width 28 height 5
type input "****"
click at [180, 81] on div "2025" at bounding box center [188, 82] width 63 height 8
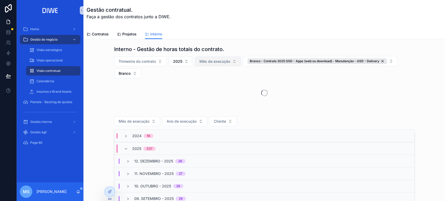
click at [211, 60] on span "Mês de execução" at bounding box center [214, 61] width 31 height 5
type input "*****"
click at [217, 81] on div "07. Julho" at bounding box center [215, 82] width 63 height 8
click at [364, 45] on div "Interno - Gestão de horas totais do contrato. Trimestre do contrato 2025 07. Ju…" at bounding box center [264, 75] width 353 height 63
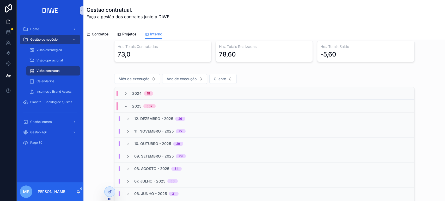
scroll to position [60, 0]
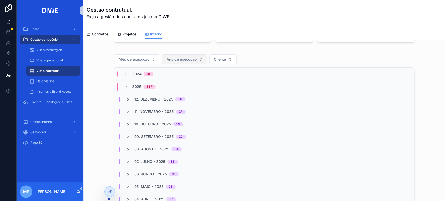
click at [192, 58] on span "Ano de execução" at bounding box center [182, 59] width 30 height 5
click at [136, 58] on span "Mês de execução" at bounding box center [134, 59] width 31 height 5
type input "*****"
click at [123, 81] on div "07. Julho" at bounding box center [135, 80] width 63 height 8
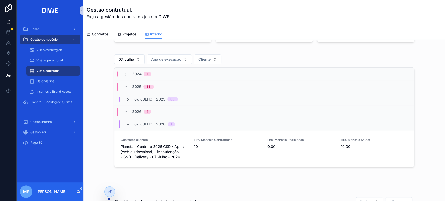
click at [165, 73] on div "2024 1" at bounding box center [264, 74] width 300 height 13
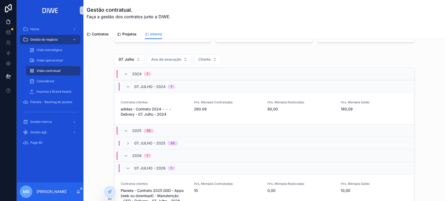
click at [165, 72] on div "2024 1" at bounding box center [264, 74] width 300 height 13
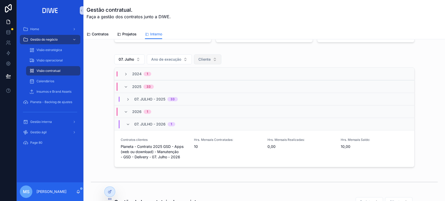
click at [202, 58] on span "Cliente" at bounding box center [204, 59] width 12 height 5
type input "******"
click at [206, 83] on div "Branco" at bounding box center [205, 80] width 63 height 8
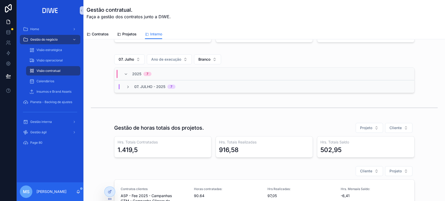
click at [189, 86] on div "07. Julho - 2025 7" at bounding box center [264, 86] width 300 height 13
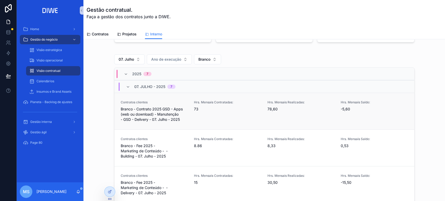
click at [187, 100] on div "Contratos clientes Branco - Contrato 2025 GSD - Apps (web ou download) - Manute…" at bounding box center [264, 111] width 287 height 22
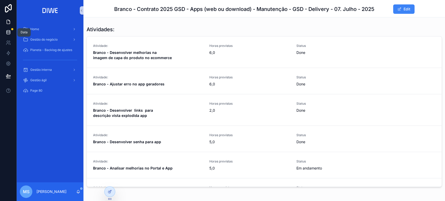
click at [11, 33] on link at bounding box center [8, 32] width 16 height 10
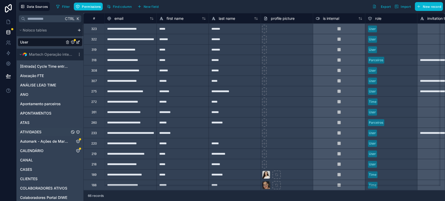
click at [45, 132] on link "ATIVIDADES" at bounding box center [45, 132] width 50 height 5
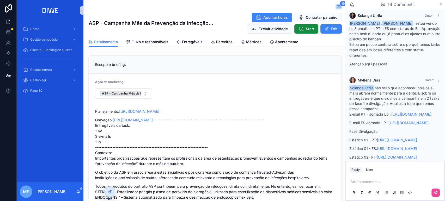
scroll to position [667, 0]
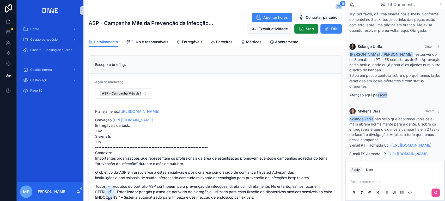
drag, startPoint x: 377, startPoint y: 97, endPoint x: 402, endPoint y: 100, distance: 24.9
click at [402, 98] on p "Atenção aqui pessoal!" at bounding box center [395, 94] width 92 height 5
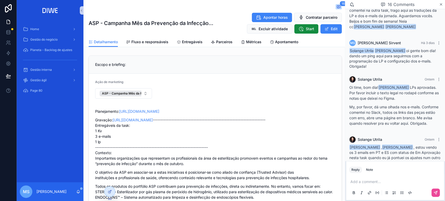
scroll to position [609, 0]
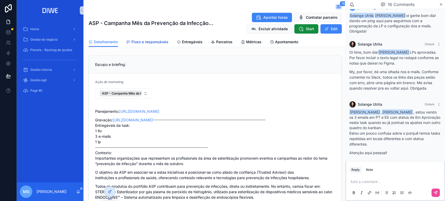
click at [148, 43] on span "Fluxo e responsáveis" at bounding box center [149, 41] width 37 height 5
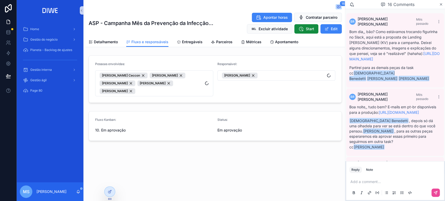
scroll to position [1121, 0]
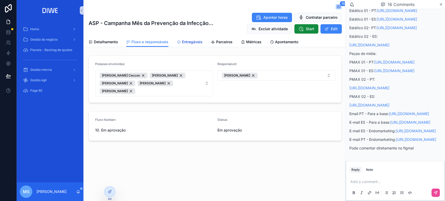
click at [194, 43] on span "Entregáveis" at bounding box center [192, 41] width 21 height 5
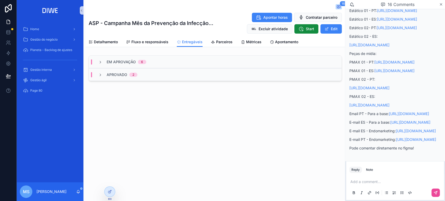
click at [159, 75] on div "Aprovado 2" at bounding box center [215, 74] width 253 height 13
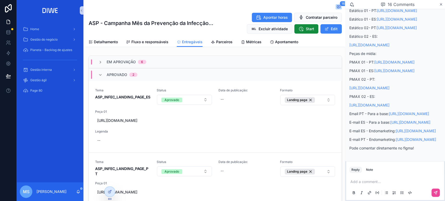
click at [176, 63] on div "Em Aprovação 6" at bounding box center [215, 62] width 253 height 13
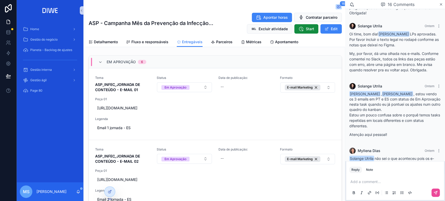
scroll to position [603, 0]
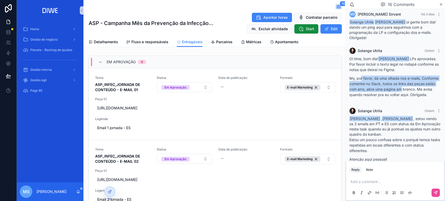
drag, startPoint x: 361, startPoint y: 77, endPoint x: 434, endPoint y: 85, distance: 73.5
click at [434, 85] on p "My, por favor, dá uma olhada nos e-mails. Conforme comentei no Slack, todos os …" at bounding box center [395, 87] width 92 height 22
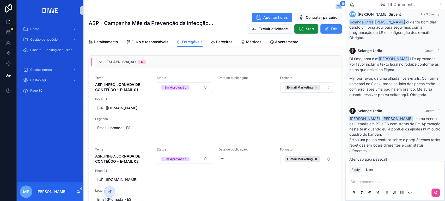
click at [410, 93] on p "My, por favor, dá uma olhada nos e-mails. Conforme comentei no Slack, todos os …" at bounding box center [395, 87] width 92 height 22
drag, startPoint x: 387, startPoint y: 82, endPoint x: 434, endPoint y: 88, distance: 46.8
click at [434, 88] on p "My, por favor, dá uma olhada nos e-mails. Conforme comentei no Slack, todos os …" at bounding box center [395, 87] width 92 height 22
click at [415, 93] on p "My, por favor, dá uma olhada nos e-mails. Conforme comentei no Slack, todos os …" at bounding box center [395, 87] width 92 height 22
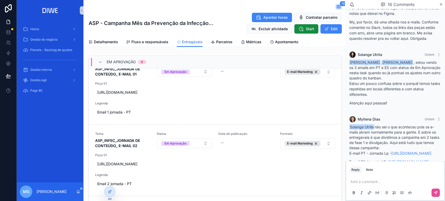
scroll to position [663, 0]
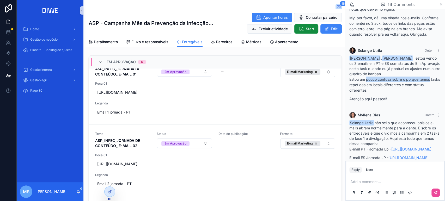
drag, startPoint x: 368, startPoint y: 85, endPoint x: 433, endPoint y: 83, distance: 65.0
click at [433, 83] on p "Estou um pouco confusa sobre o porquê temos tasks repetidas em locais diferente…" at bounding box center [395, 85] width 92 height 16
click at [432, 83] on p "Estou um pouco confusa sobre o porquê temos tasks repetidas em locais diferente…" at bounding box center [395, 85] width 92 height 16
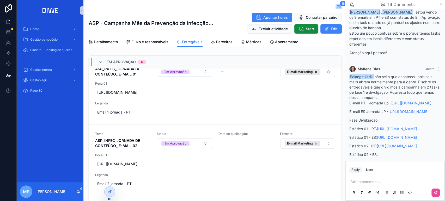
scroll to position [712, 0]
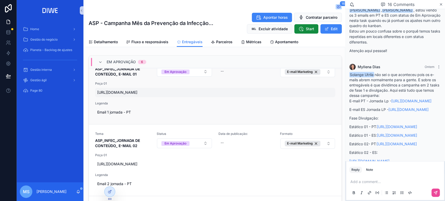
click at [190, 95] on span "[URL][DOMAIN_NAME]" at bounding box center [215, 92] width 236 height 5
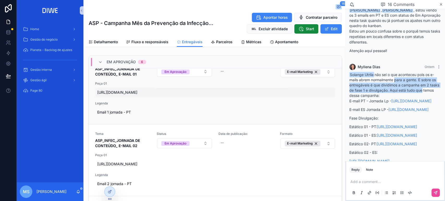
drag, startPoint x: 411, startPoint y: 84, endPoint x: 417, endPoint y: 90, distance: 8.9
click at [435, 93] on div "Solange [PERSON_NAME] não sei o que aconteceu pois os e-mails abrem normalmente…" at bounding box center [395, 169] width 92 height 195
click at [409, 87] on div "Solange [PERSON_NAME] não sei o que aconteceu pois os e-mails abrem normalmente…" at bounding box center [395, 169] width 92 height 195
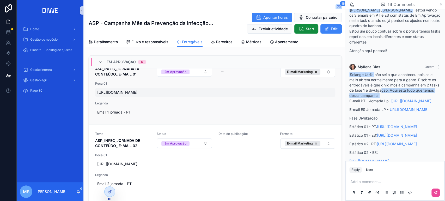
drag, startPoint x: 392, startPoint y: 92, endPoint x: 441, endPoint y: 96, distance: 48.8
click at [441, 96] on div "BR [PERSON_NAME] Mês passado Bom dia, , bão? Como estávamos trocando figurinha …" at bounding box center [395, 85] width 100 height 152
click at [414, 89] on div "Solange [PERSON_NAME] não sei o que aconteceu pois os e-mails abrem normalmente…" at bounding box center [395, 169] width 92 height 195
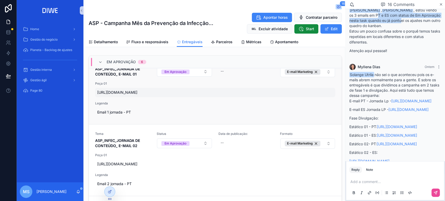
drag, startPoint x: 371, startPoint y: 19, endPoint x: 402, endPoint y: 25, distance: 32.1
click at [402, 25] on div "[PERSON_NAME] , [PERSON_NAME] , estou vendo os 3 emails em PT e ES com status d…" at bounding box center [395, 31] width 92 height 46
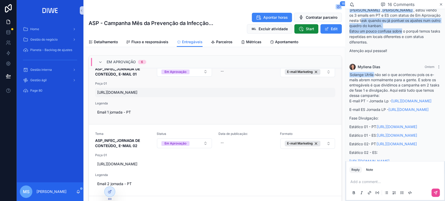
drag, startPoint x: 366, startPoint y: 27, endPoint x: 395, endPoint y: 36, distance: 30.0
click at [403, 33] on div "[PERSON_NAME] , [PERSON_NAME] , estou vendo os 3 emails em PT e ES com status d…" at bounding box center [395, 31] width 92 height 46
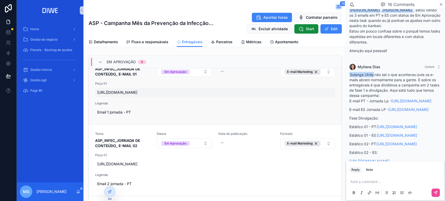
click at [390, 38] on p "Estou um pouco confusa sobre o porquê temos tasks repetidas em locais diferente…" at bounding box center [395, 36] width 92 height 16
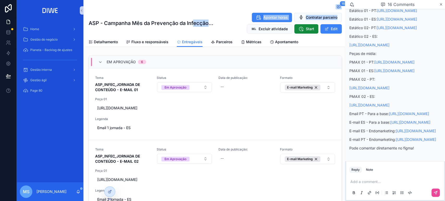
drag, startPoint x: 194, startPoint y: 24, endPoint x: 226, endPoint y: 27, distance: 32.5
click at [226, 27] on div "ASP - Campanha Mês da Prevenção da Infecção - Desenvolver fase de inicio Aponta…" at bounding box center [215, 23] width 253 height 21
click at [218, 25] on div "Apontar horas Contratar parceiro Excluir atividade Start Edit" at bounding box center [278, 23] width 127 height 21
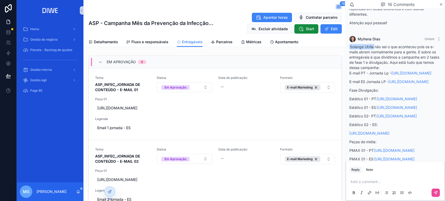
scroll to position [742, 0]
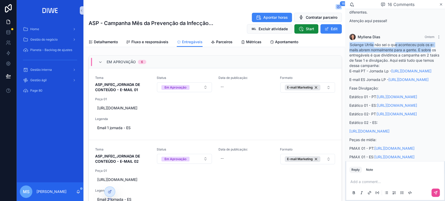
drag, startPoint x: 395, startPoint y: 47, endPoint x: 439, endPoint y: 56, distance: 44.3
click at [439, 56] on div "Myllena Dias Ontem Solange [PERSON_NAME] não sei o que aconteceu pois os e-mail…" at bounding box center [395, 137] width 98 height 213
click at [415, 57] on div "Solange [PERSON_NAME] não sei o que aconteceu pois os e-mails abrem normalmente…" at bounding box center [395, 139] width 92 height 195
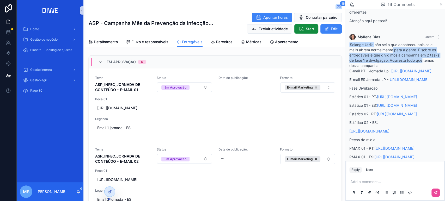
drag, startPoint x: 398, startPoint y: 56, endPoint x: 442, endPoint y: 64, distance: 45.4
click at [442, 64] on div "BR [PERSON_NAME] Mês passado Bom dia, , bão? Como estávamos trocando figurinha …" at bounding box center [395, 85] width 100 height 152
click at [421, 64] on div "Solange [PERSON_NAME] não sei o que aconteceu pois os e-mails abrem normalmente…" at bounding box center [395, 139] width 92 height 195
drag, startPoint x: 378, startPoint y: 64, endPoint x: 416, endPoint y: 66, distance: 37.6
click at [416, 66] on div "Myllena Dias Ontem Solange [PERSON_NAME] não sei o que aconteceu pois os e-mail…" at bounding box center [395, 137] width 98 height 213
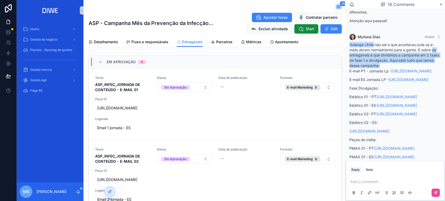
click at [416, 66] on div "Solange [PERSON_NAME] não sei o que aconteceu pois os e-mails abrem normalmente…" at bounding box center [395, 139] width 92 height 195
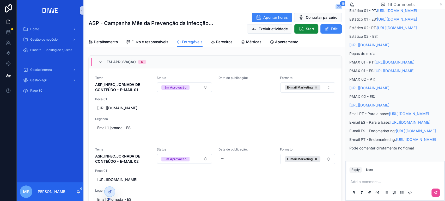
scroll to position [1121, 0]
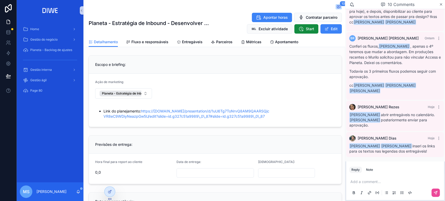
scroll to position [362, 0]
drag, startPoint x: 411, startPoint y: 151, endPoint x: 430, endPoint y: 158, distance: 20.3
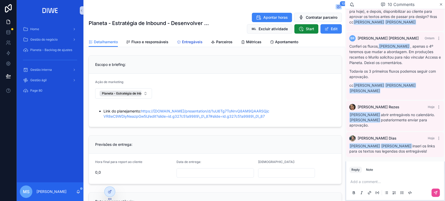
click at [185, 44] on span "Entregáveis" at bounding box center [192, 41] width 21 height 5
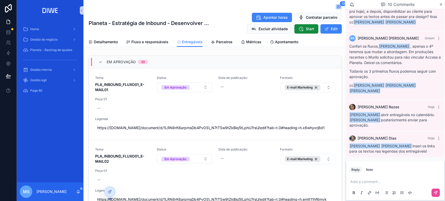
click at [179, 60] on div "Em Aprovação 20" at bounding box center [215, 62] width 253 height 13
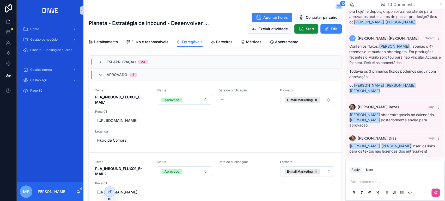
click at [179, 61] on div "Em Aprovação 20" at bounding box center [215, 62] width 253 height 13
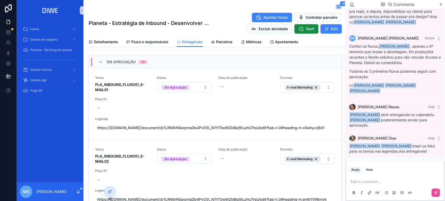
click at [179, 61] on div "Em Aprovação 20" at bounding box center [215, 62] width 253 height 13
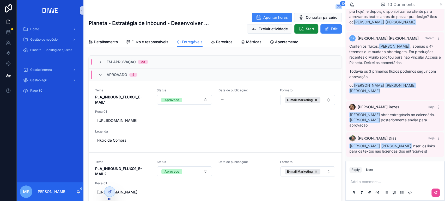
click at [164, 74] on div "Aprovado 5" at bounding box center [215, 74] width 253 height 13
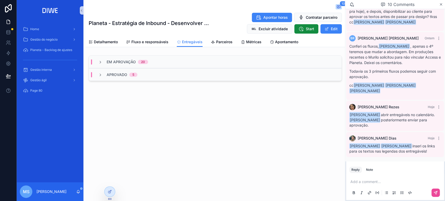
click at [170, 64] on div "Em Aprovação 20" at bounding box center [215, 62] width 253 height 13
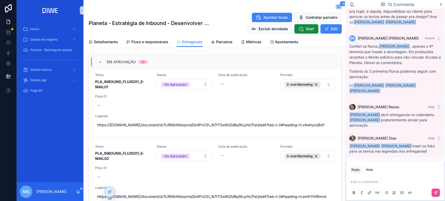
scroll to position [362, 0]
click at [365, 182] on p "scrollable content" at bounding box center [396, 181] width 92 height 5
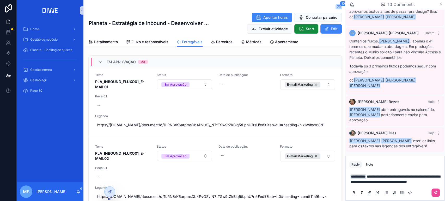
scroll to position [372, 0]
click at [382, 183] on p "**********" at bounding box center [396, 179] width 92 height 10
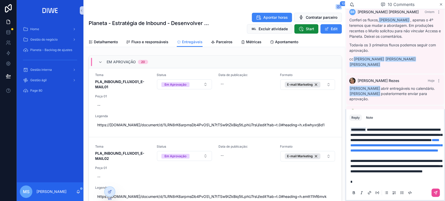
scroll to position [14, 0]
click at [361, 183] on p "**********" at bounding box center [396, 155] width 92 height 57
click at [391, 182] on p "**********" at bounding box center [396, 155] width 92 height 57
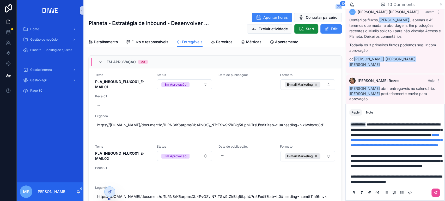
scroll to position [24, 0]
click at [418, 181] on p "**********" at bounding box center [396, 153] width 92 height 63
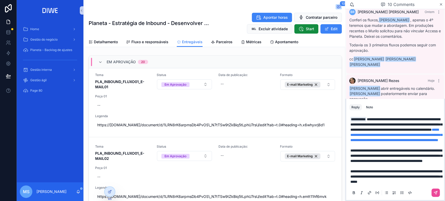
scroll to position [29, 0]
click at [413, 184] on p "**********" at bounding box center [396, 151] width 92 height 68
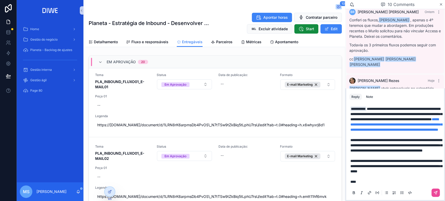
scroll to position [40, 0]
click at [371, 183] on p "**********" at bounding box center [396, 145] width 92 height 78
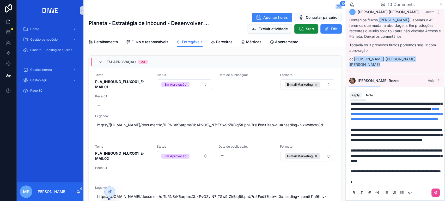
scroll to position [56, 0]
click at [361, 184] on p "**********" at bounding box center [396, 140] width 92 height 89
click at [432, 193] on button "scrollable content" at bounding box center [436, 193] width 8 height 8
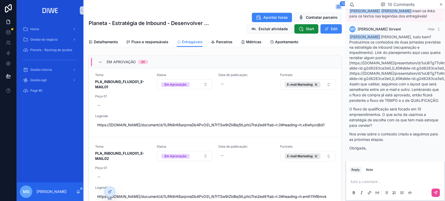
scroll to position [507, 0]
click at [152, 44] on span "Fluxo e responsáveis" at bounding box center [149, 41] width 37 height 5
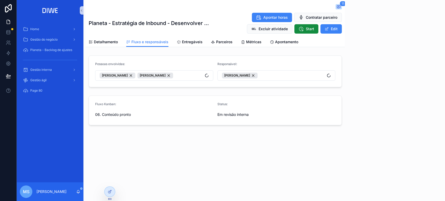
scroll to position [507, 0]
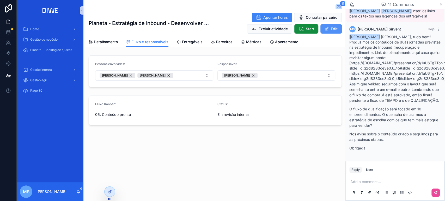
click at [327, 29] on span "scrollable content" at bounding box center [327, 29] width 4 height 4
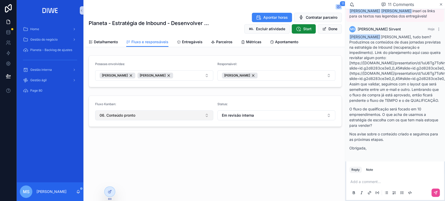
click at [149, 113] on button "06. Conteúdo pronto" at bounding box center [154, 116] width 118 height 10
type input "*****"
click at [141, 138] on div "10. Em aprovação" at bounding box center [153, 136] width 115 height 8
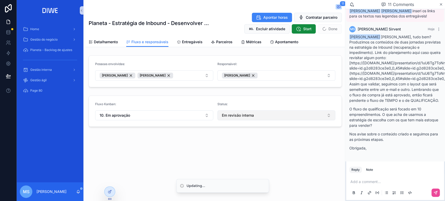
click at [230, 118] on button "Em revisão interna" at bounding box center [276, 116] width 118 height 10
type input "*"
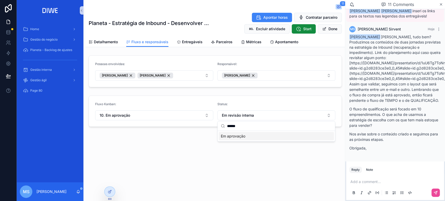
type input "******"
click at [239, 139] on div "Em aprovação" at bounding box center [276, 136] width 115 height 8
click at [329, 30] on button "Done" at bounding box center [330, 28] width 24 height 9
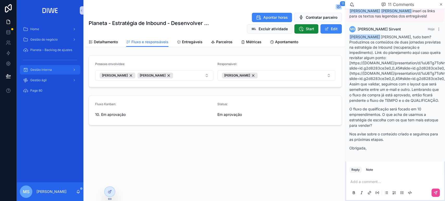
drag, startPoint x: 55, startPoint y: 68, endPoint x: 71, endPoint y: 68, distance: 15.4
click at [56, 68] on div "Gestão interna" at bounding box center [50, 70] width 54 height 8
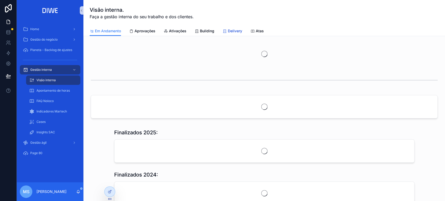
click at [229, 31] on span "Delivery" at bounding box center [235, 30] width 14 height 5
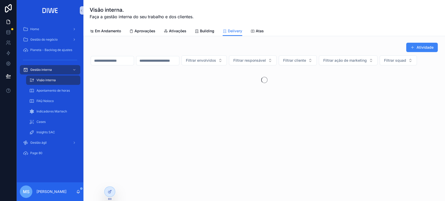
click at [130, 58] on input "scrollable content" at bounding box center [112, 60] width 43 height 7
type input "****"
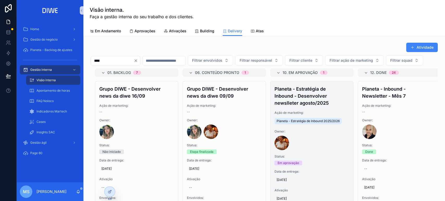
click at [304, 107] on h4 "Planeta - Estratégia de Inbound - Desenvolver newslleter agosto/2025" at bounding box center [312, 96] width 75 height 21
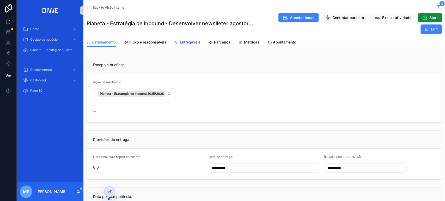
click at [196, 43] on span "Entregáveis" at bounding box center [190, 42] width 21 height 5
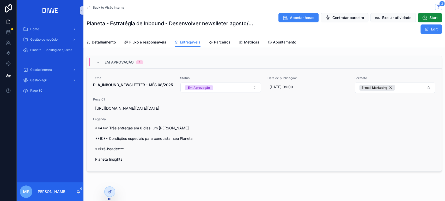
click at [258, 71] on link "Tema PLA_INBOUND_NEWSLETTER - MÊS 08/2025 Status Em Aprovação Data de publicaçã…" at bounding box center [264, 120] width 355 height 103
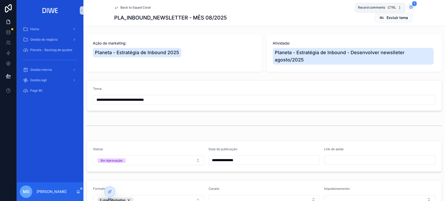
click at [410, 8] on icon "scrollable content" at bounding box center [411, 7] width 3 height 3
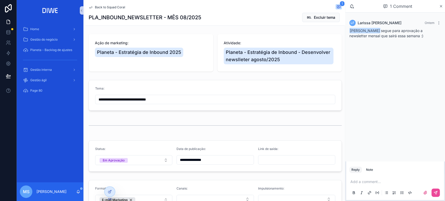
click at [118, 7] on span "Back to Squad Coral" at bounding box center [110, 7] width 30 height 4
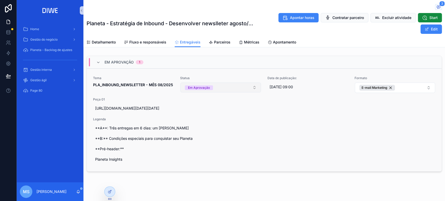
click at [227, 84] on button "Em Aprovação" at bounding box center [220, 88] width 80 height 10
click at [209, 90] on button "Em Aprovação" at bounding box center [220, 88] width 80 height 10
click at [215, 88] on button "Em Aprovação" at bounding box center [220, 88] width 80 height 10
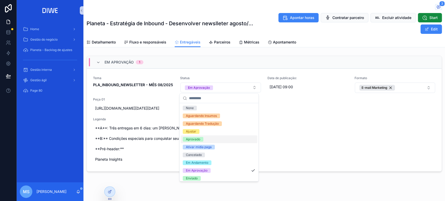
click at [211, 139] on div "Aprovado" at bounding box center [219, 140] width 77 height 8
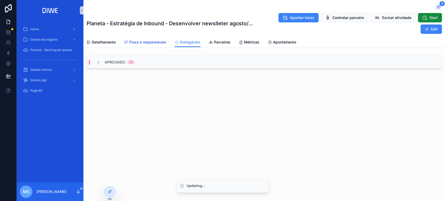
click at [165, 40] on span "Fluxo e responsáveis" at bounding box center [147, 42] width 37 height 5
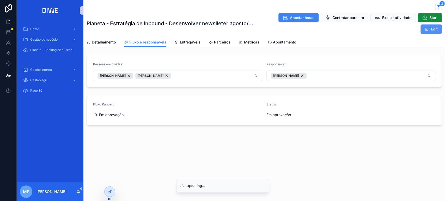
click at [427, 30] on span "scrollable content" at bounding box center [427, 29] width 4 height 4
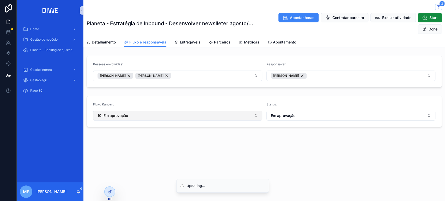
click at [201, 114] on button "10. Em aprovação" at bounding box center [177, 116] width 169 height 10
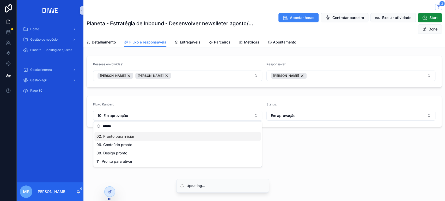
type input "******"
click at [157, 137] on div "02. Pronto para iniciar" at bounding box center [177, 136] width 166 height 8
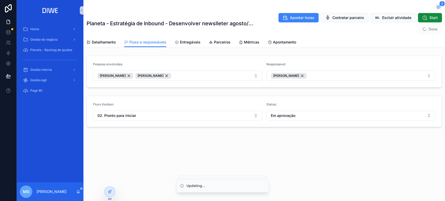
click at [187, 122] on form "Fluxo Kanban: 02. Pronto para iniciar Status: Em aprovação" at bounding box center [264, 111] width 355 height 31
click at [182, 116] on button "02. Pronto para iniciar" at bounding box center [177, 116] width 169 height 10
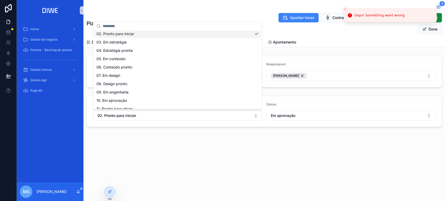
scroll to position [32, 0]
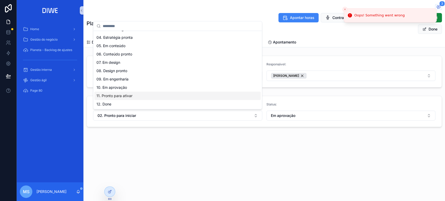
click at [167, 94] on div "11. Pronto para ativar" at bounding box center [177, 96] width 166 height 8
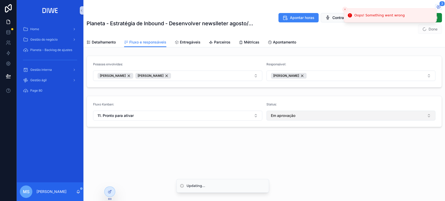
click at [283, 115] on span "Em aprovação" at bounding box center [283, 115] width 25 height 5
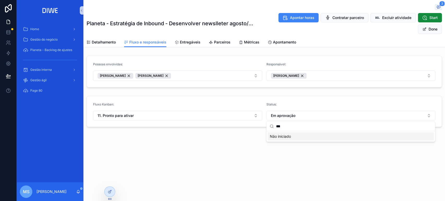
type input "***"
click at [290, 136] on span "Não iniciado" at bounding box center [280, 136] width 21 height 5
click at [440, 5] on span "3" at bounding box center [441, 3] width 5 height 5
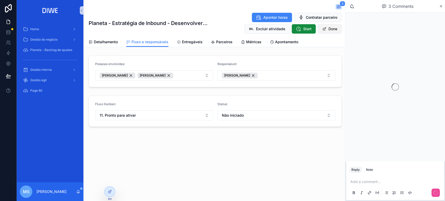
click at [330, 31] on button "Done" at bounding box center [330, 28] width 24 height 9
click at [366, 178] on div "Add a comment..." at bounding box center [395, 187] width 92 height 22
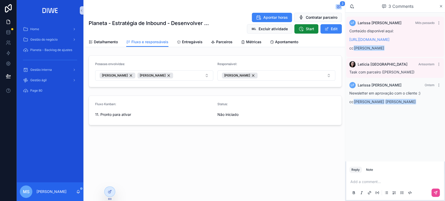
click at [368, 180] on p "scrollable content" at bounding box center [396, 181] width 92 height 5
click at [367, 171] on div "Note" at bounding box center [369, 170] width 7 height 4
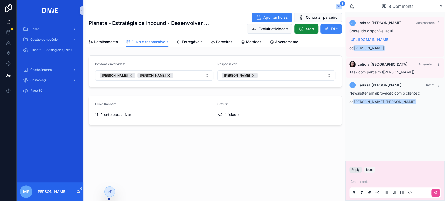
click at [357, 171] on button "Reply" at bounding box center [355, 170] width 13 height 6
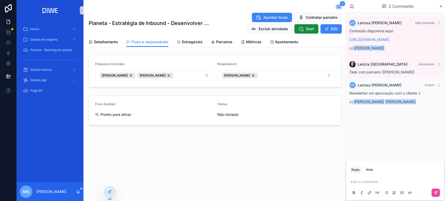
click at [359, 180] on p "scrollable content" at bounding box center [396, 181] width 92 height 5
click at [365, 172] on button "Note" at bounding box center [369, 170] width 11 height 6
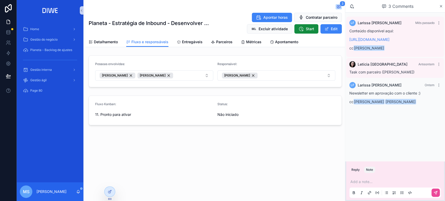
click at [368, 182] on p "scrollable content" at bounding box center [396, 181] width 92 height 5
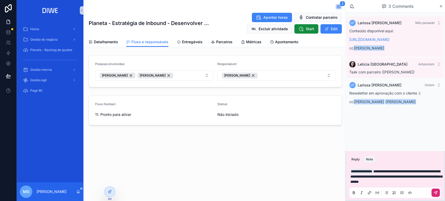
click at [438, 190] on button "scrollable content" at bounding box center [436, 193] width 8 height 8
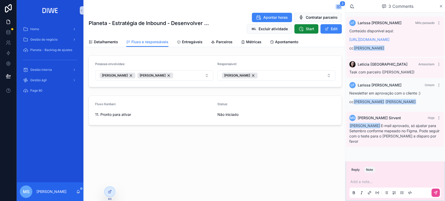
click at [357, 165] on div "Reply Note Add a note..." at bounding box center [395, 181] width 100 height 40
click at [355, 169] on button "Reply" at bounding box center [355, 170] width 13 height 6
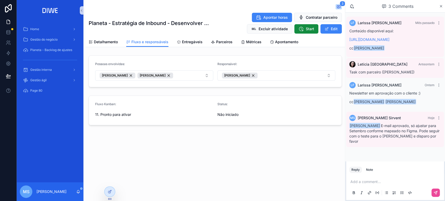
click at [361, 186] on div "Add a comment..." at bounding box center [395, 187] width 92 height 22
click at [359, 181] on p "scrollable content" at bounding box center [396, 181] width 92 height 5
click at [433, 196] on button "scrollable content" at bounding box center [436, 193] width 8 height 8
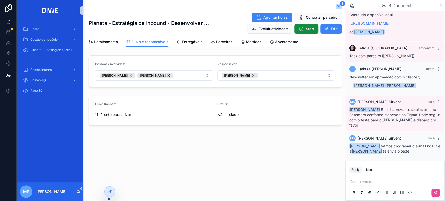
scroll to position [25, 0]
